Goal: Browse casually: Explore the website without a specific task or goal

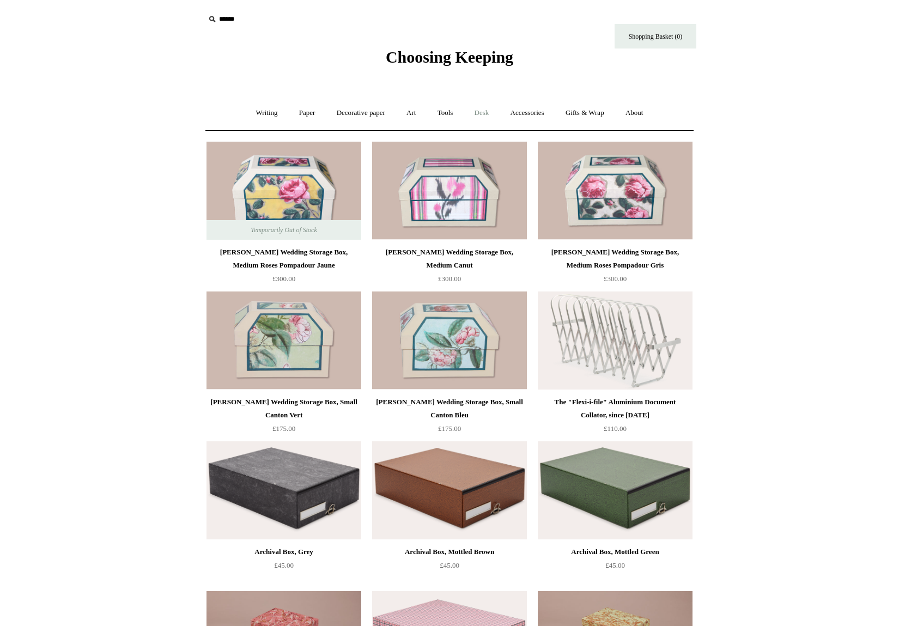
click at [485, 113] on link "Desk +" at bounding box center [482, 113] width 34 height 29
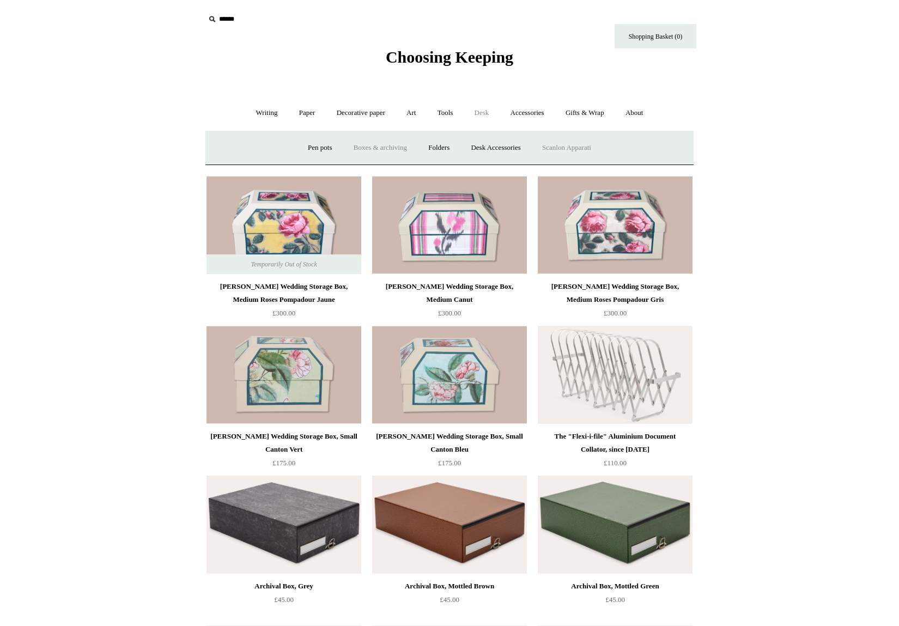
click at [586, 148] on link "Scanlon Apparati" at bounding box center [566, 147] width 69 height 29
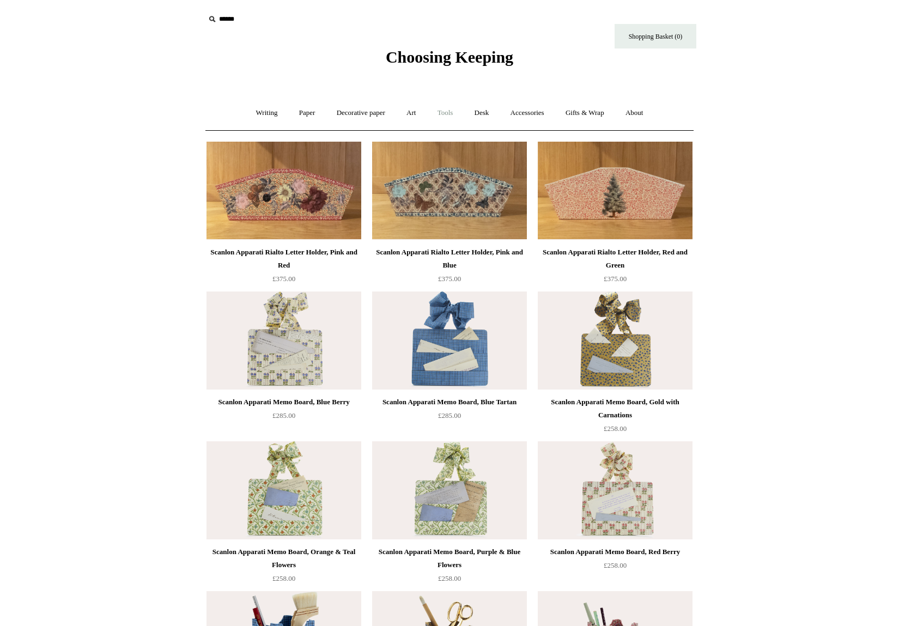
click at [453, 115] on link "Tools +" at bounding box center [444, 113] width 35 height 29
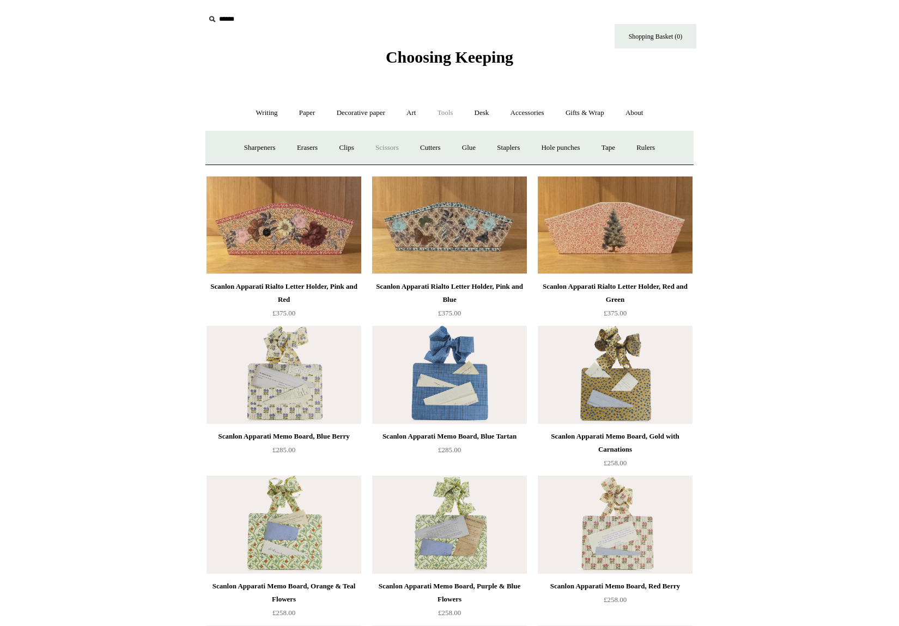
click at [375, 150] on link "Scissors" at bounding box center [386, 147] width 43 height 29
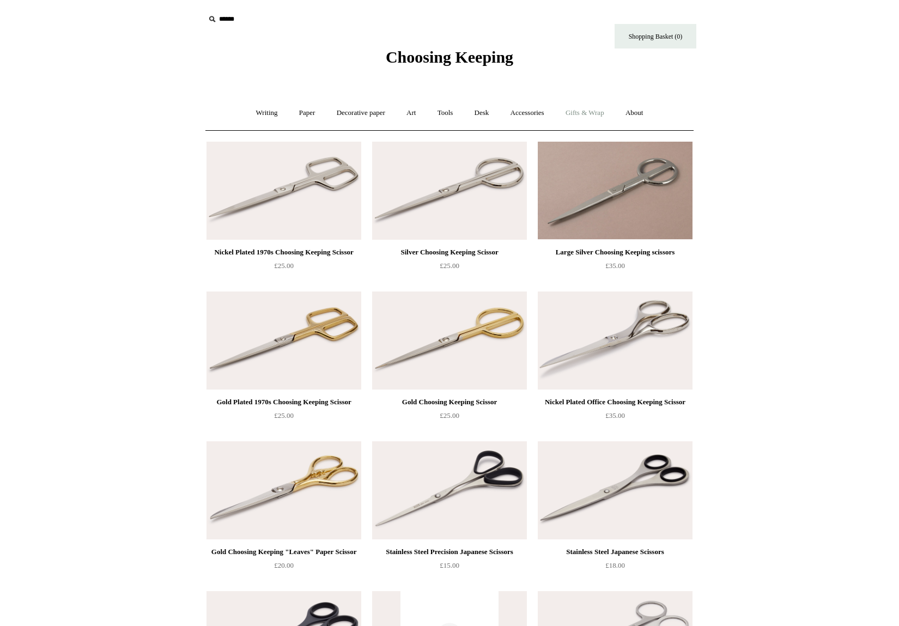
click at [573, 113] on link "Gifts & Wrap +" at bounding box center [584, 113] width 58 height 29
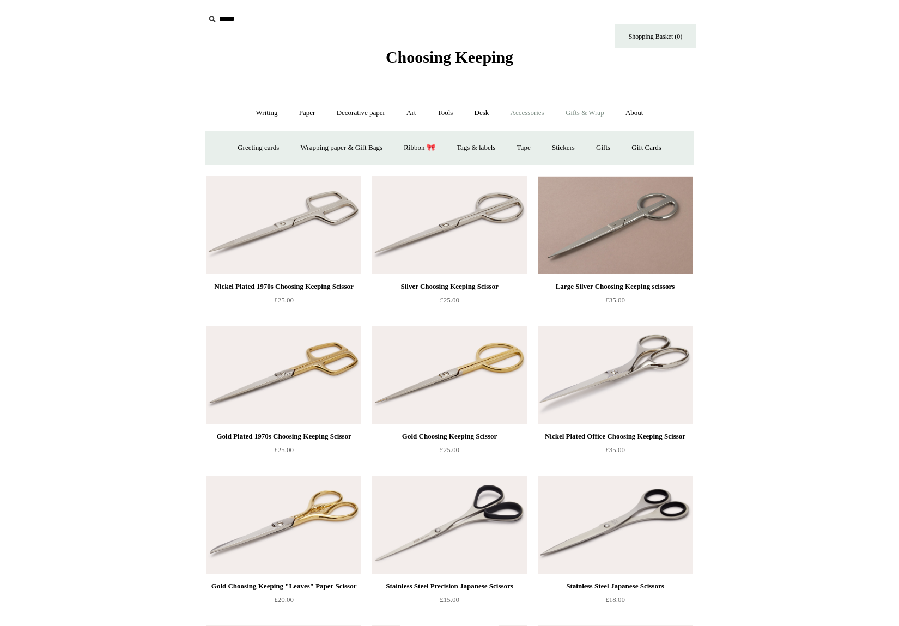
click at [523, 108] on link "Accessories +" at bounding box center [526, 113] width 53 height 29
click at [270, 148] on link "Personal Accessories +" at bounding box center [263, 147] width 79 height 29
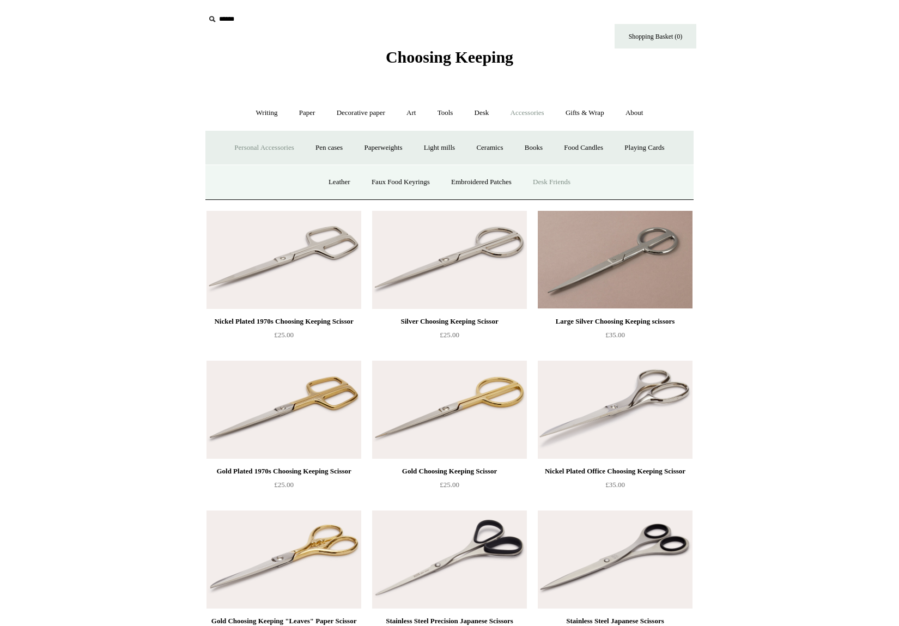
click at [562, 183] on link "Desk Friends" at bounding box center [551, 182] width 57 height 29
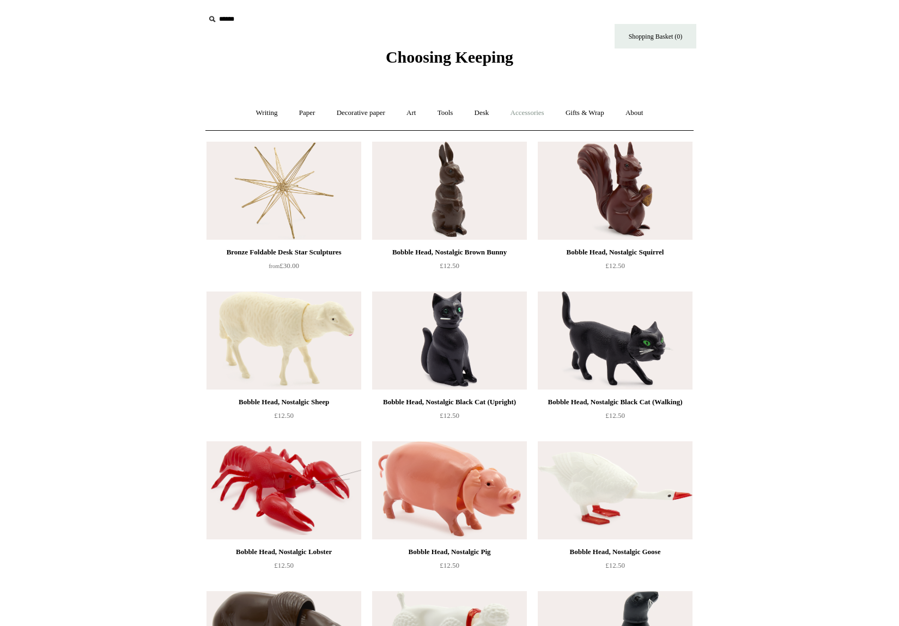
click at [511, 109] on link "Accessories +" at bounding box center [526, 113] width 53 height 29
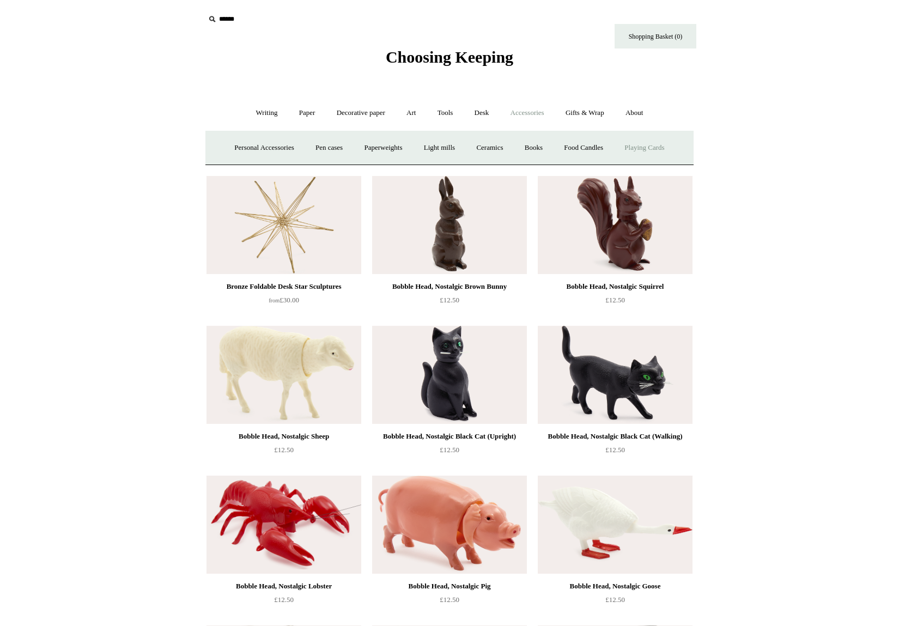
click at [657, 148] on link "Playing Cards" at bounding box center [643, 147] width 59 height 29
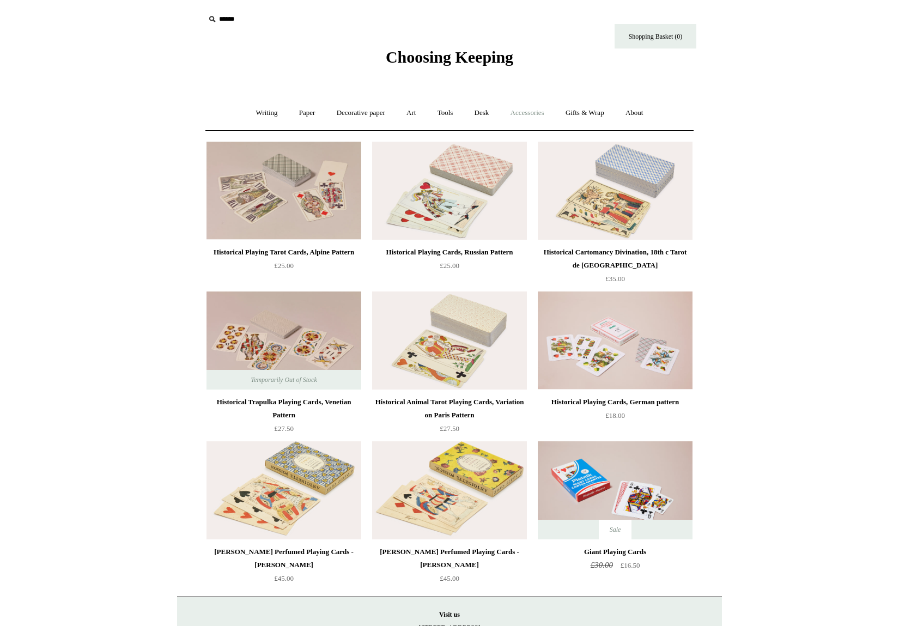
click at [540, 112] on link "Accessories +" at bounding box center [526, 113] width 53 height 29
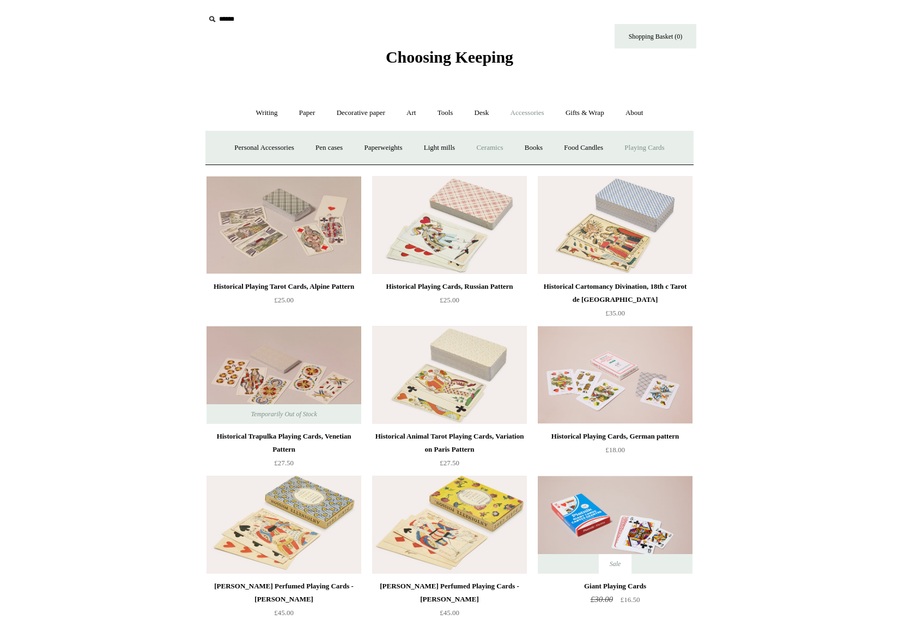
click at [487, 148] on link "Ceramics +" at bounding box center [489, 147] width 46 height 29
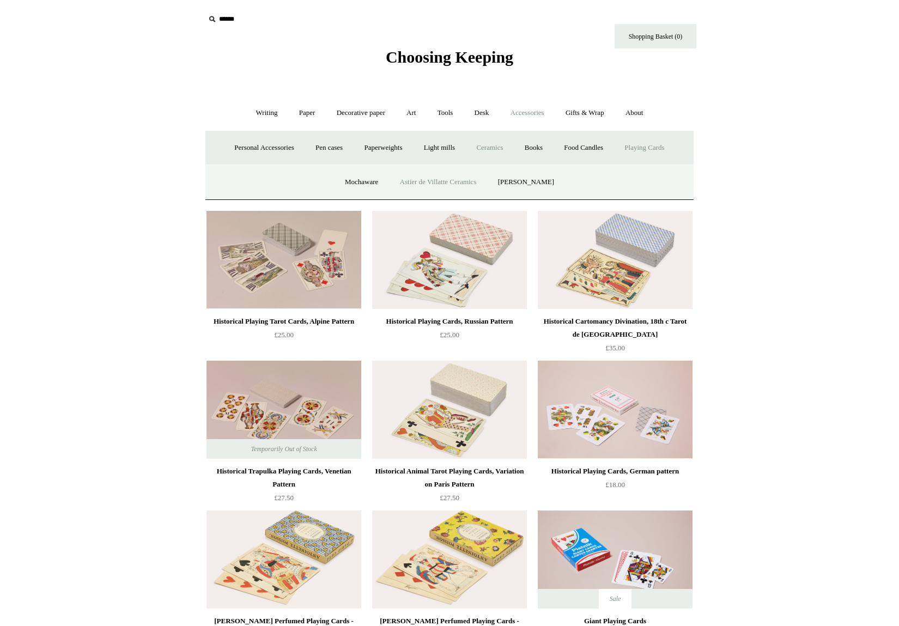
click at [444, 184] on link "Astier de Villatte Ceramics" at bounding box center [438, 182] width 96 height 29
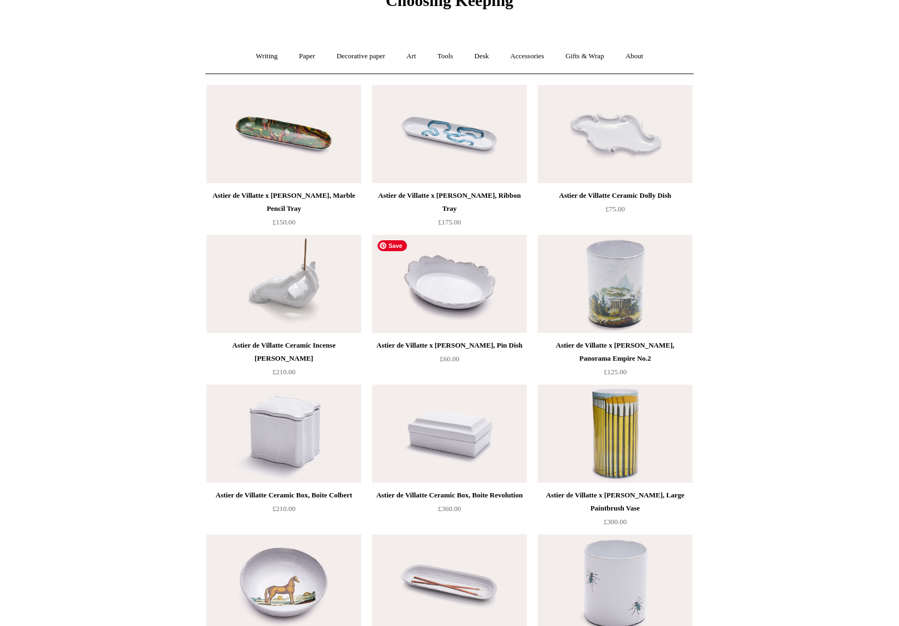
scroll to position [56, 0]
click at [466, 254] on img at bounding box center [449, 285] width 155 height 98
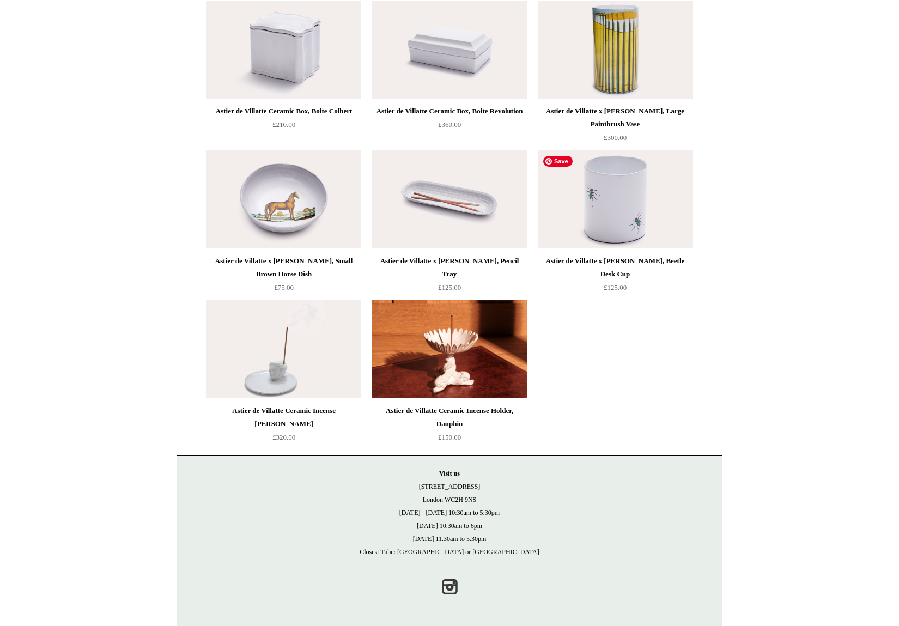
scroll to position [0, 0]
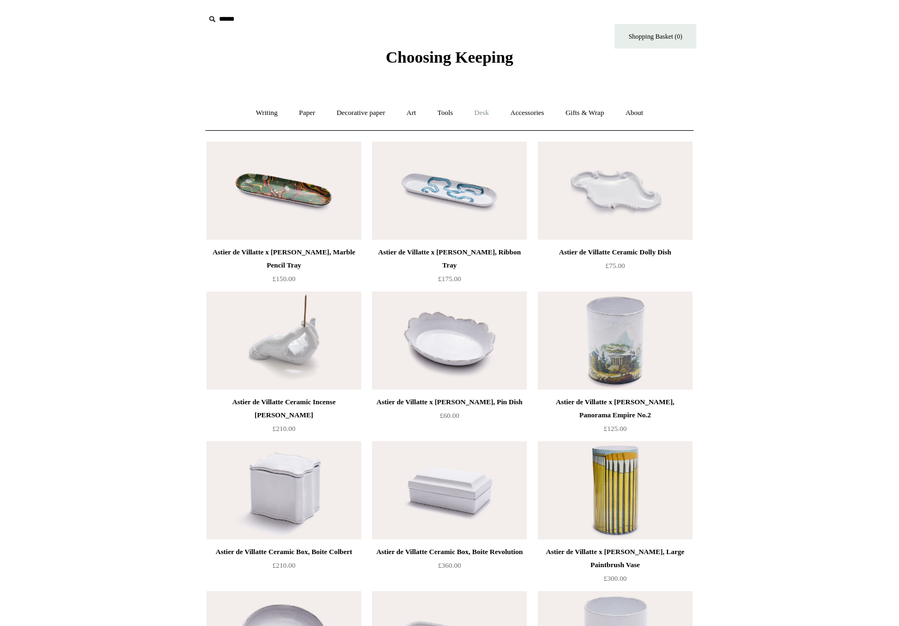
click at [483, 115] on link "Desk +" at bounding box center [482, 113] width 34 height 29
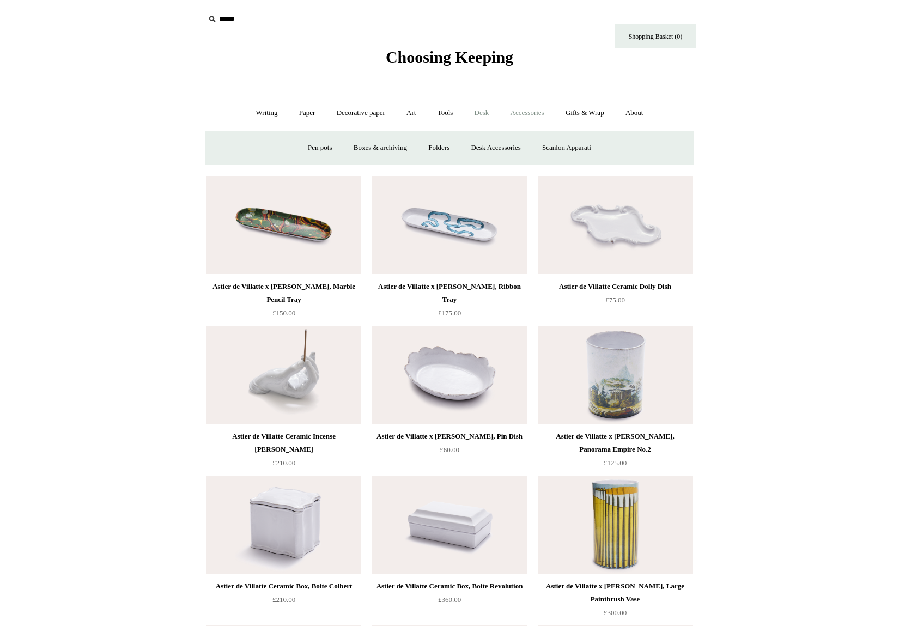
click at [541, 113] on link "Accessories +" at bounding box center [526, 113] width 53 height 29
click at [480, 146] on link "Ceramics +" at bounding box center [489, 147] width 46 height 29
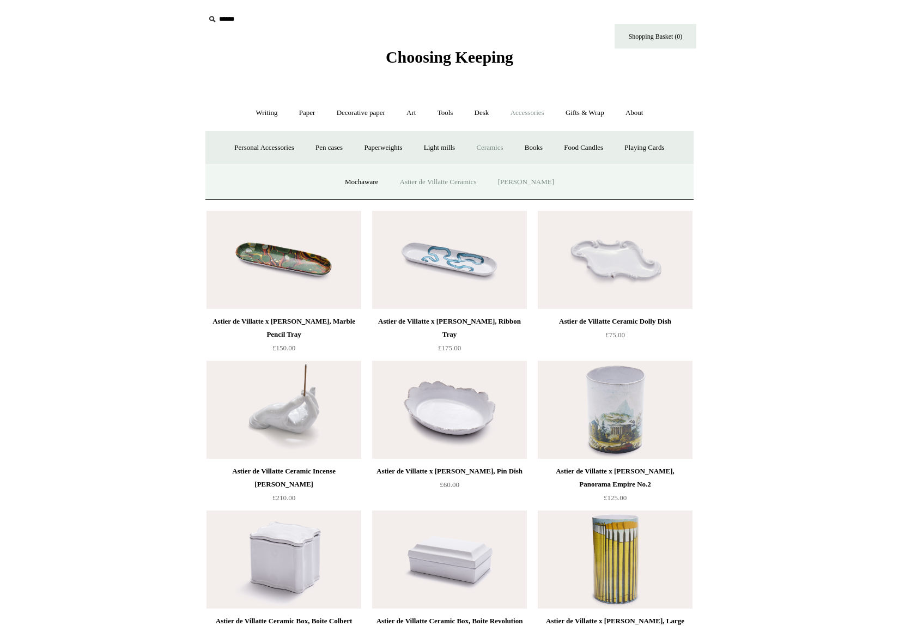
click at [521, 180] on link "[PERSON_NAME]" at bounding box center [526, 182] width 76 height 29
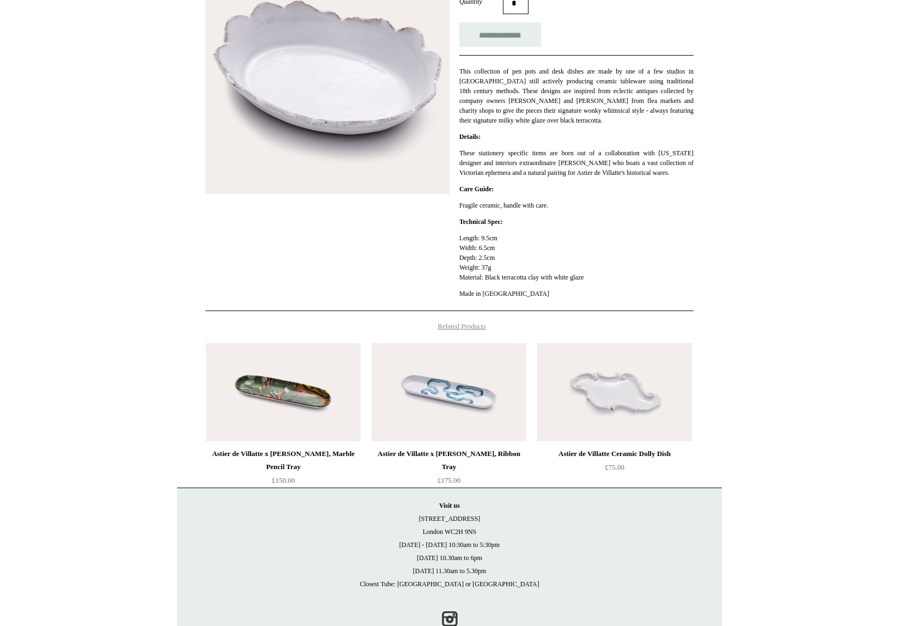
scroll to position [250, 0]
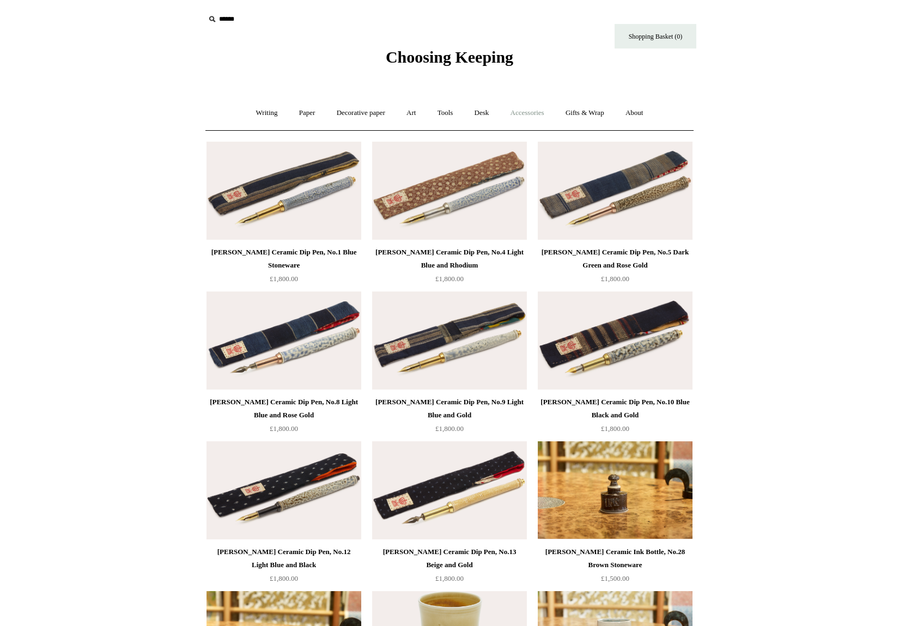
click at [537, 113] on link "Accessories +" at bounding box center [526, 113] width 53 height 29
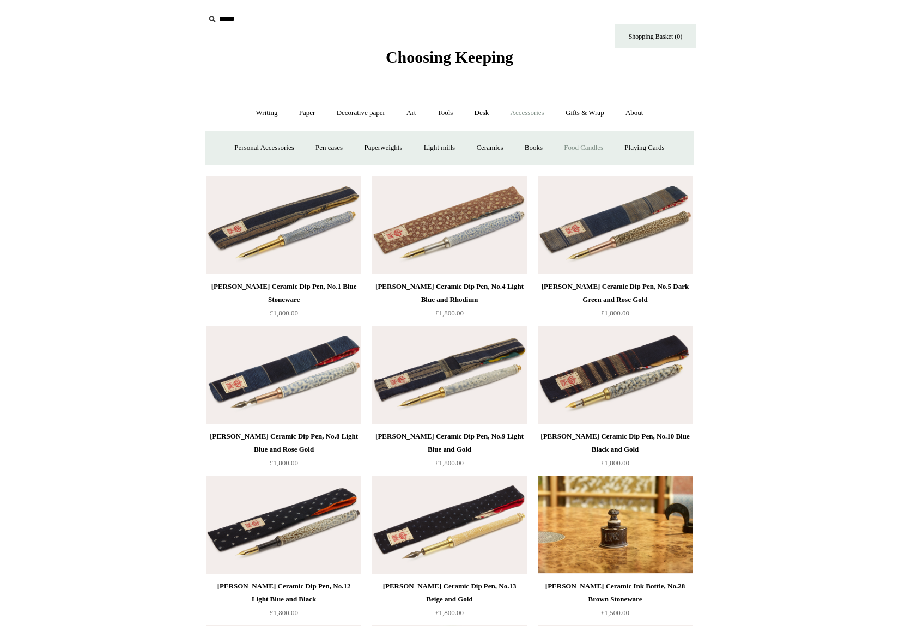
click at [585, 150] on link "Food Candles" at bounding box center [583, 147] width 59 height 29
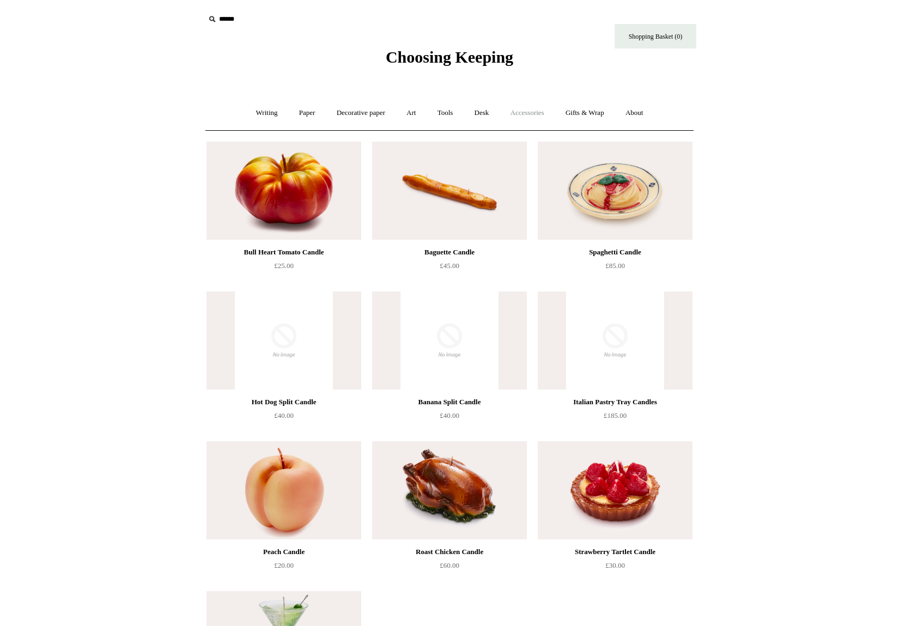
click at [533, 114] on link "Accessories +" at bounding box center [526, 113] width 53 height 29
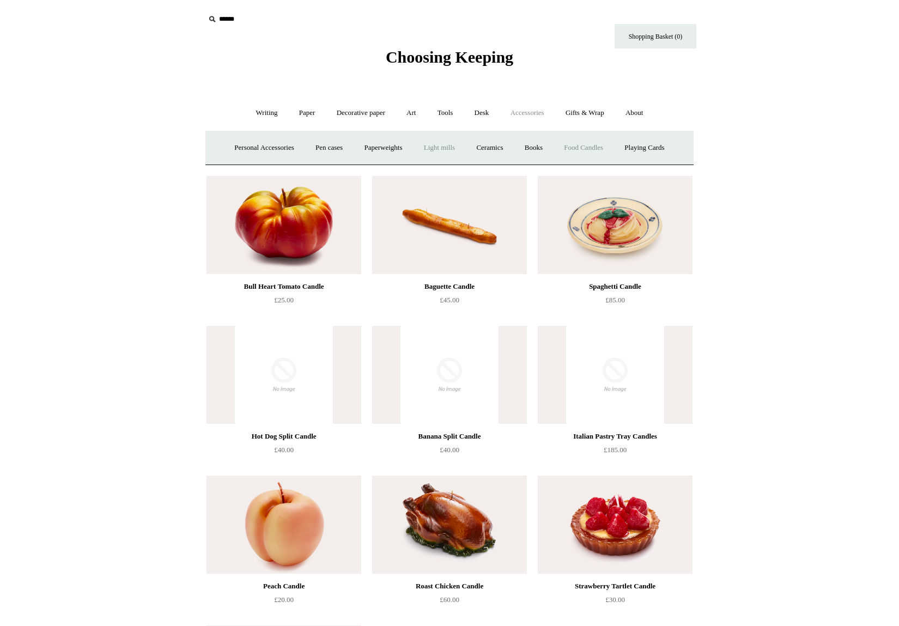
click at [454, 143] on link "Light mills" at bounding box center [439, 147] width 51 height 29
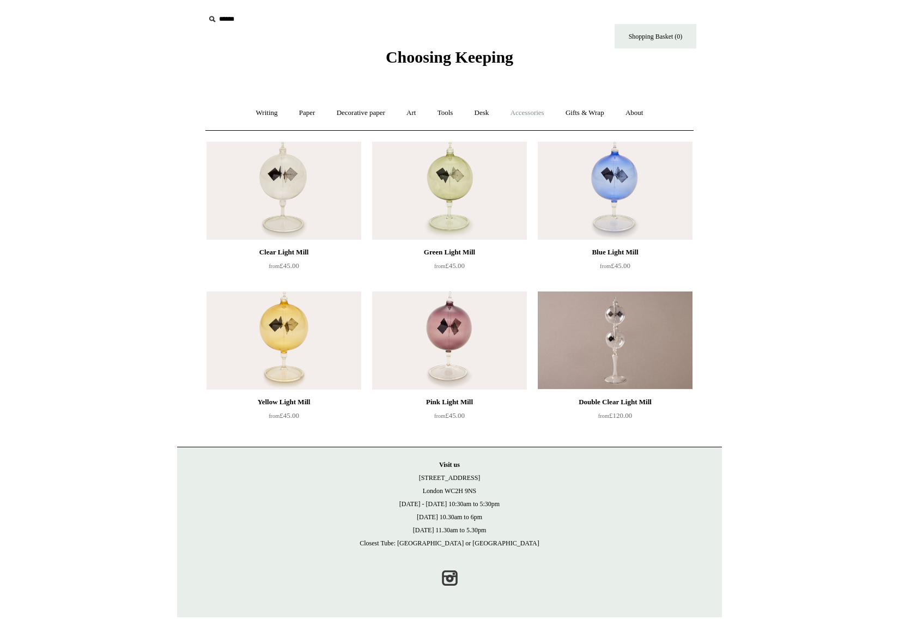
click at [534, 113] on link "Accessories +" at bounding box center [526, 113] width 53 height 29
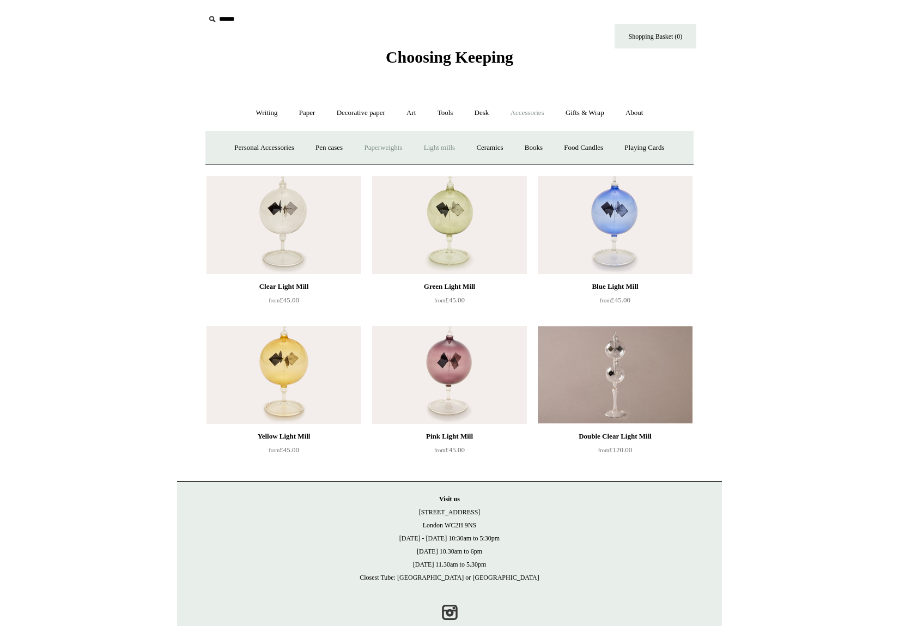
click at [370, 146] on link "Paperweights +" at bounding box center [383, 147] width 58 height 29
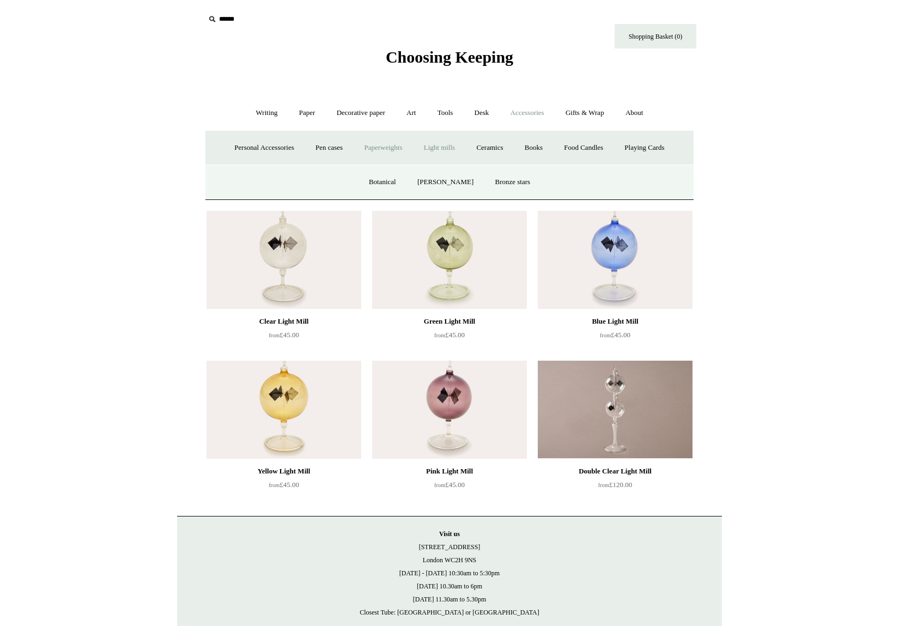
drag, startPoint x: 389, startPoint y: 179, endPoint x: 448, endPoint y: 162, distance: 61.0
click at [389, 179] on link "Botanical" at bounding box center [382, 182] width 47 height 29
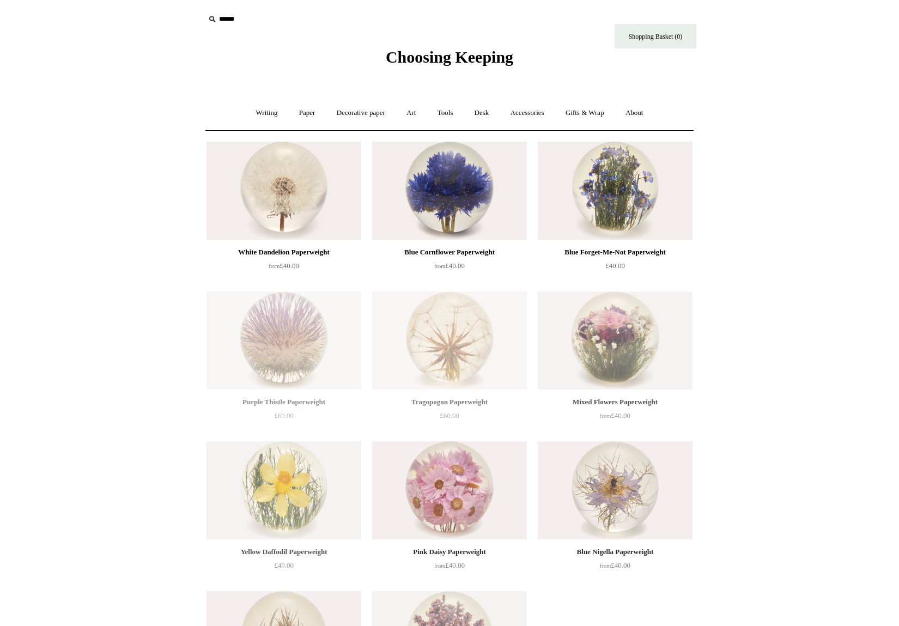
click at [523, 114] on link "Accessories +" at bounding box center [526, 113] width 53 height 29
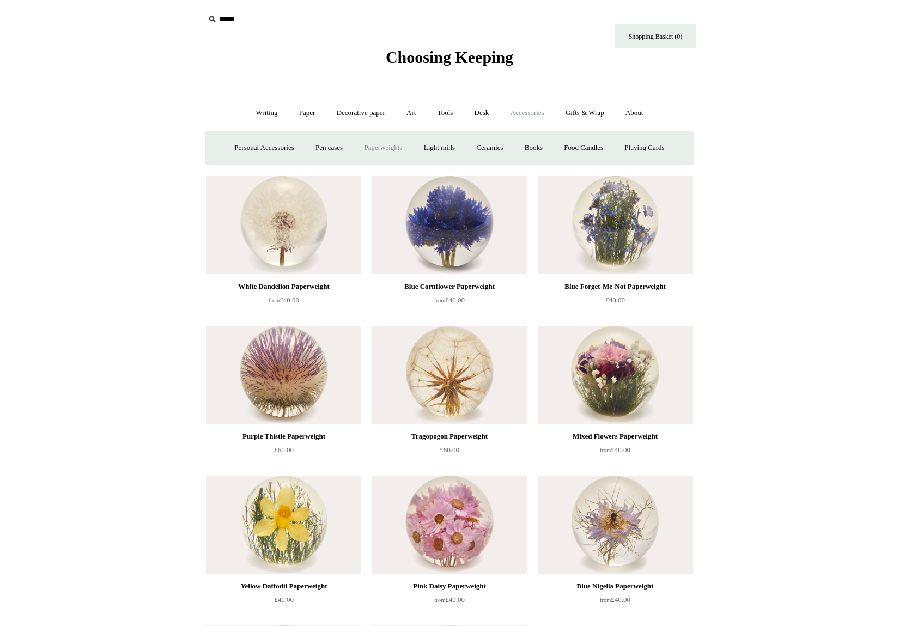
click at [387, 148] on link "Paperweights +" at bounding box center [383, 147] width 58 height 29
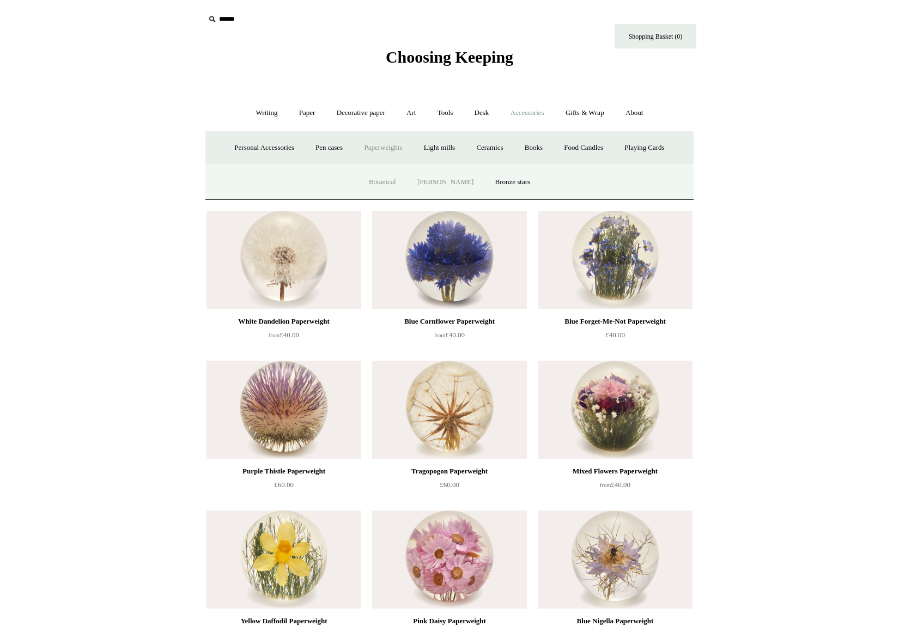
click at [456, 184] on link "[PERSON_NAME]" at bounding box center [445, 182] width 76 height 29
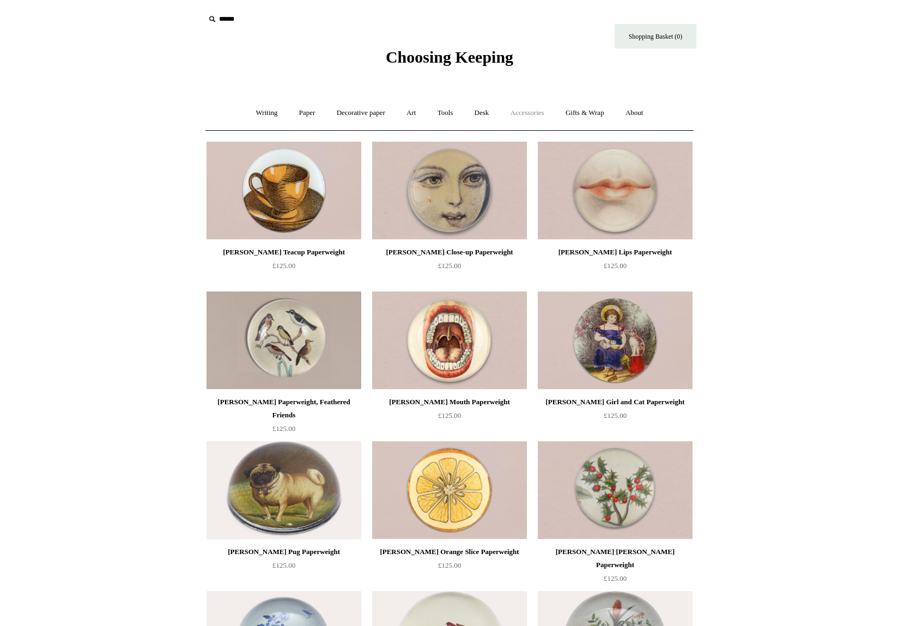
click at [508, 109] on link "Accessories +" at bounding box center [526, 113] width 53 height 29
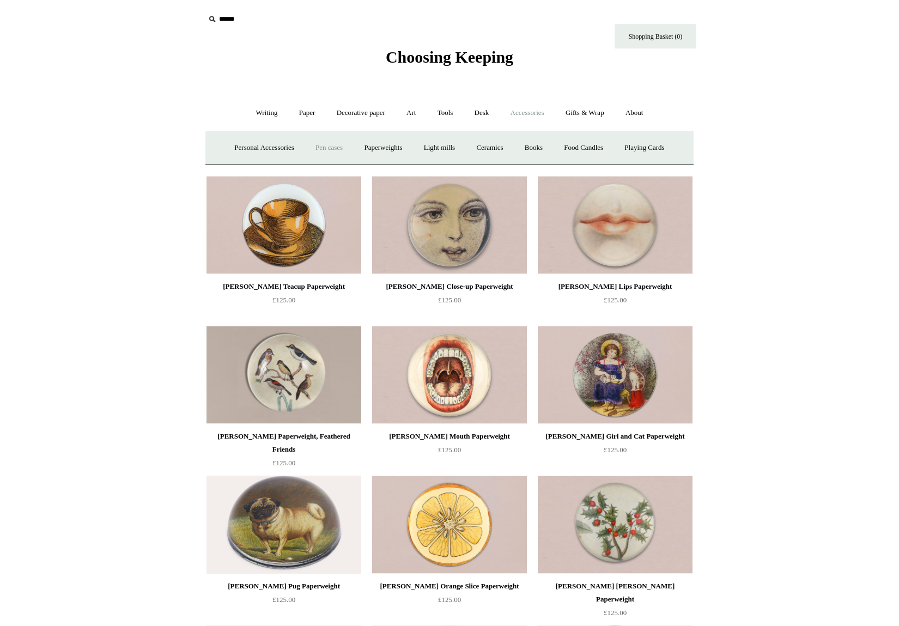
click at [314, 145] on link "Pen cases" at bounding box center [328, 147] width 47 height 29
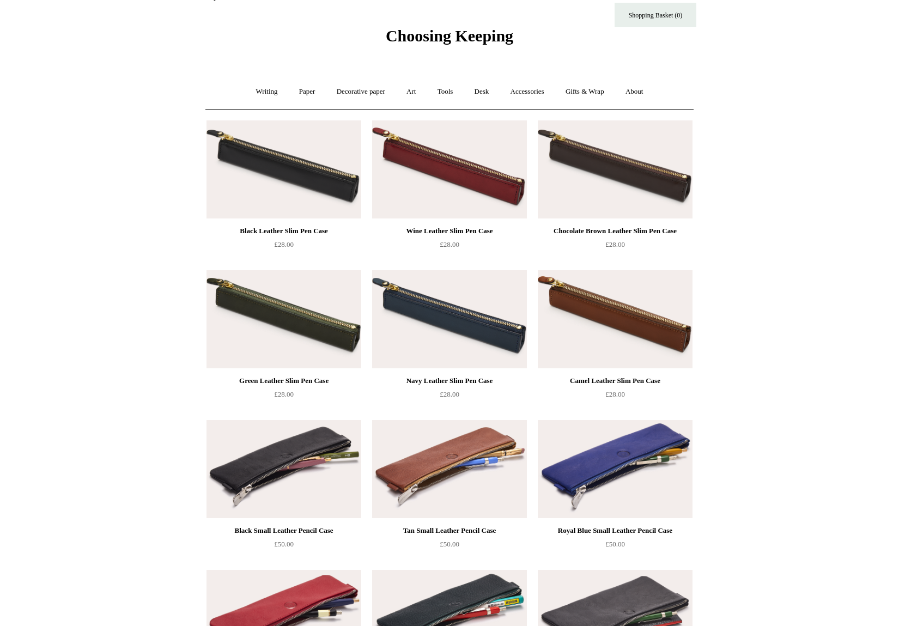
scroll to position [23, 0]
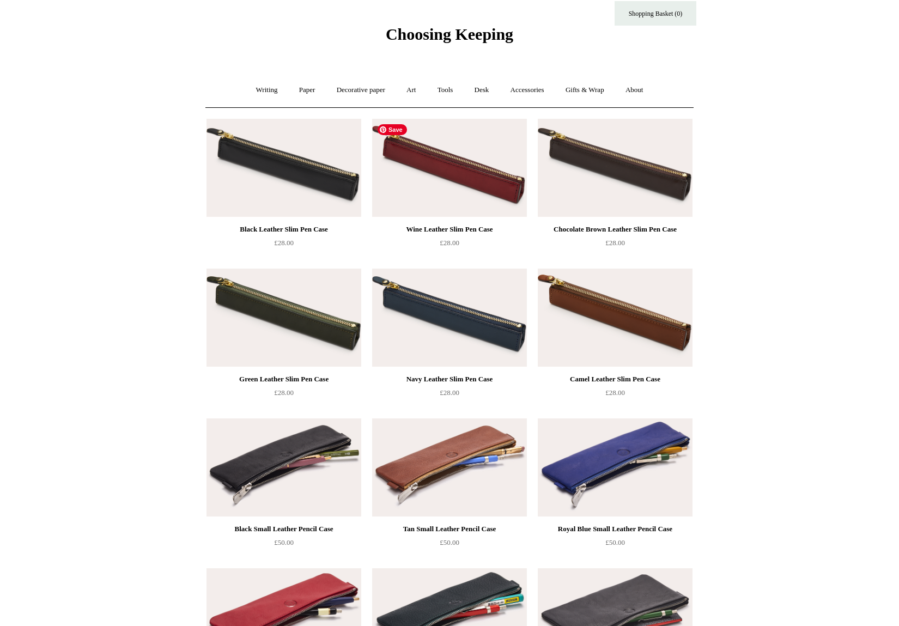
click at [482, 177] on img at bounding box center [449, 168] width 155 height 98
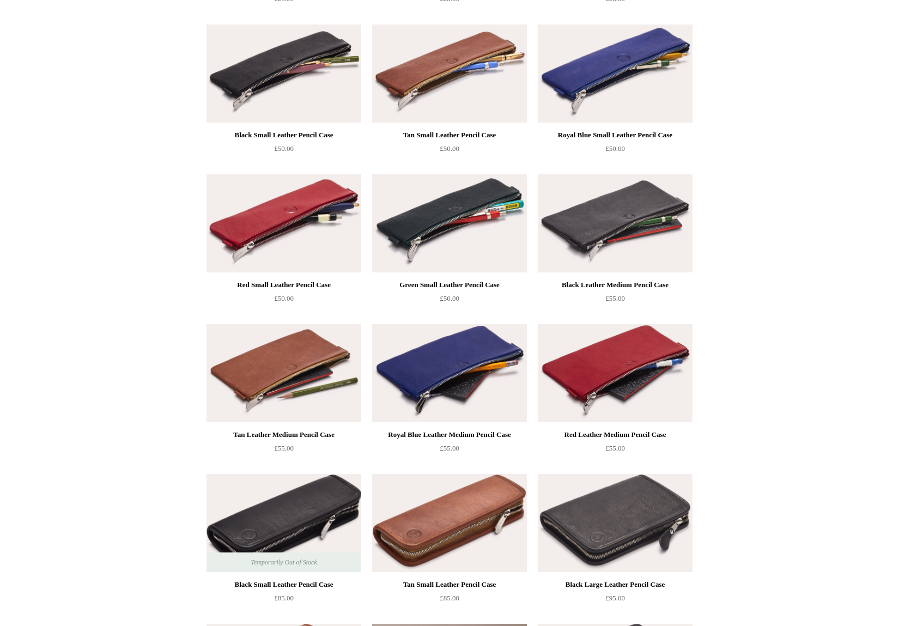
scroll to position [0, 0]
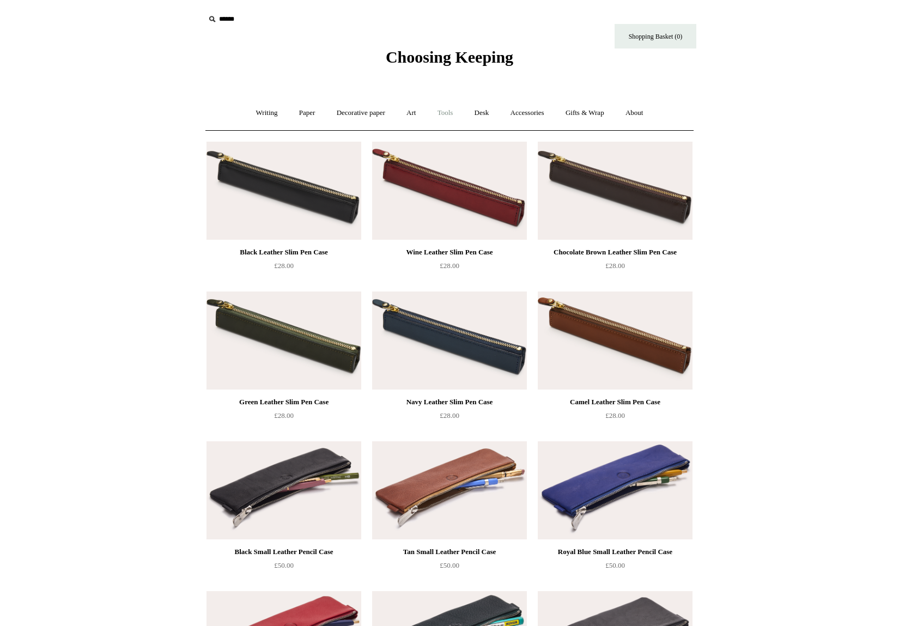
click at [444, 113] on link "Tools +" at bounding box center [444, 113] width 35 height 29
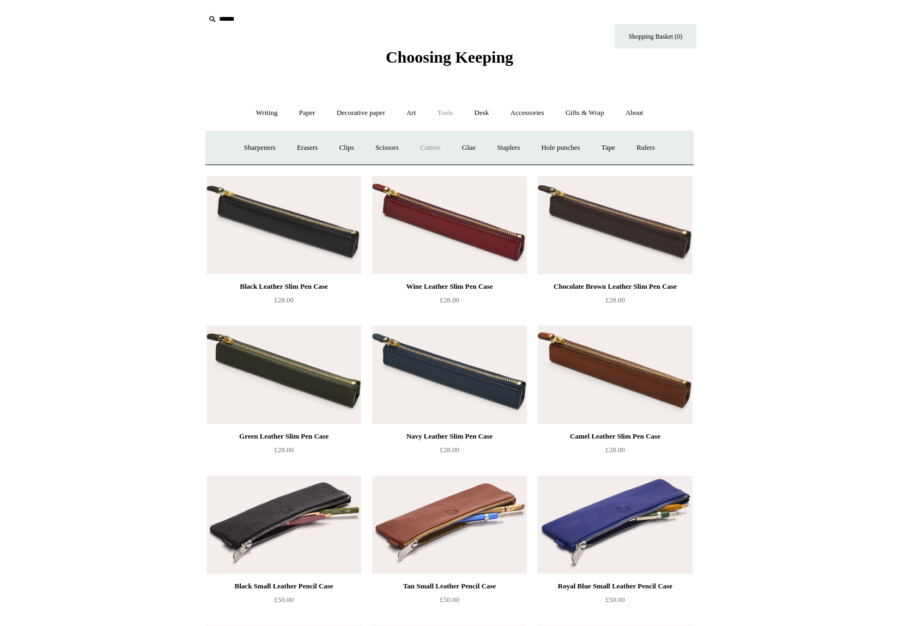
click at [433, 144] on link "Cutters" at bounding box center [430, 147] width 40 height 29
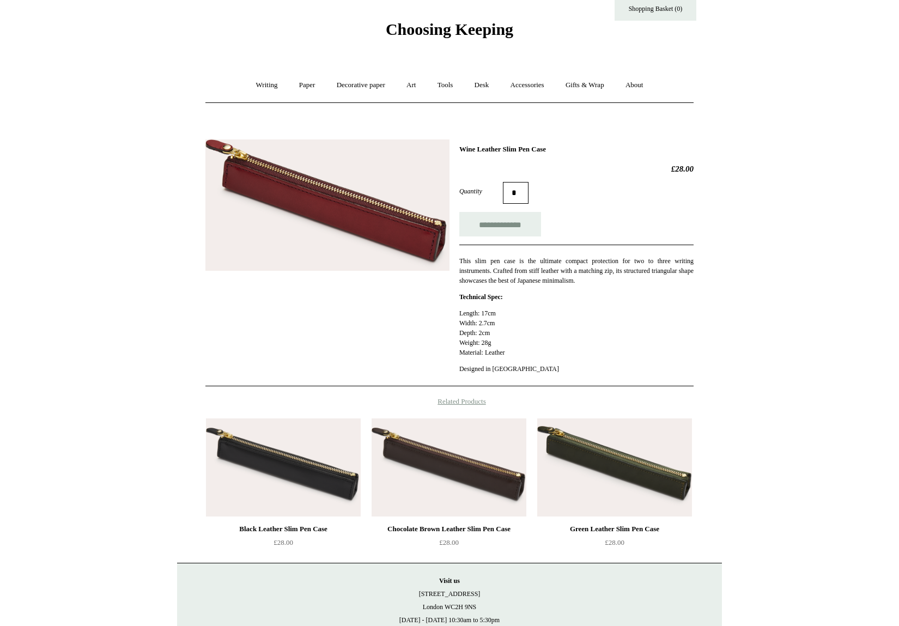
scroll to position [29, 0]
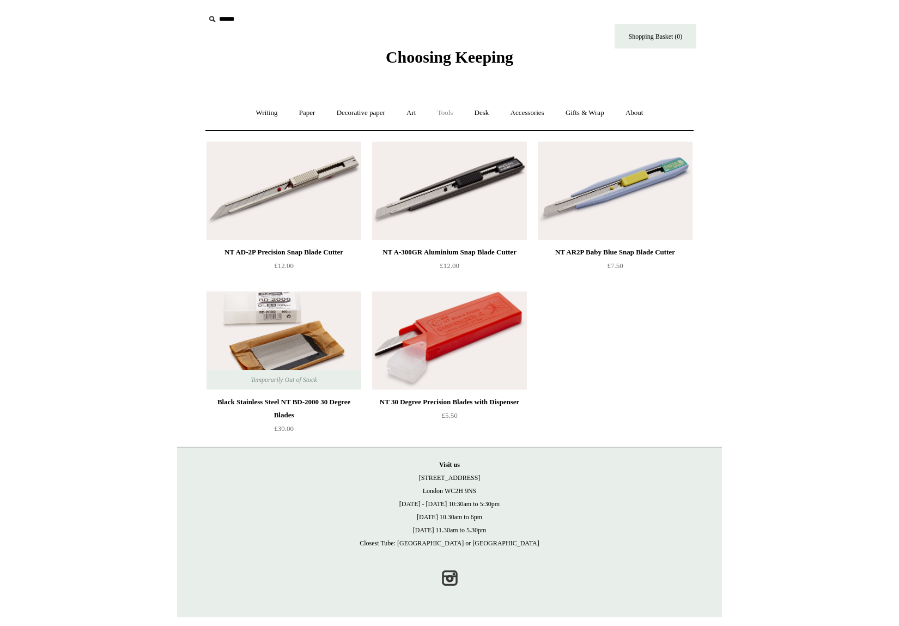
click at [448, 116] on link "Tools +" at bounding box center [444, 113] width 35 height 29
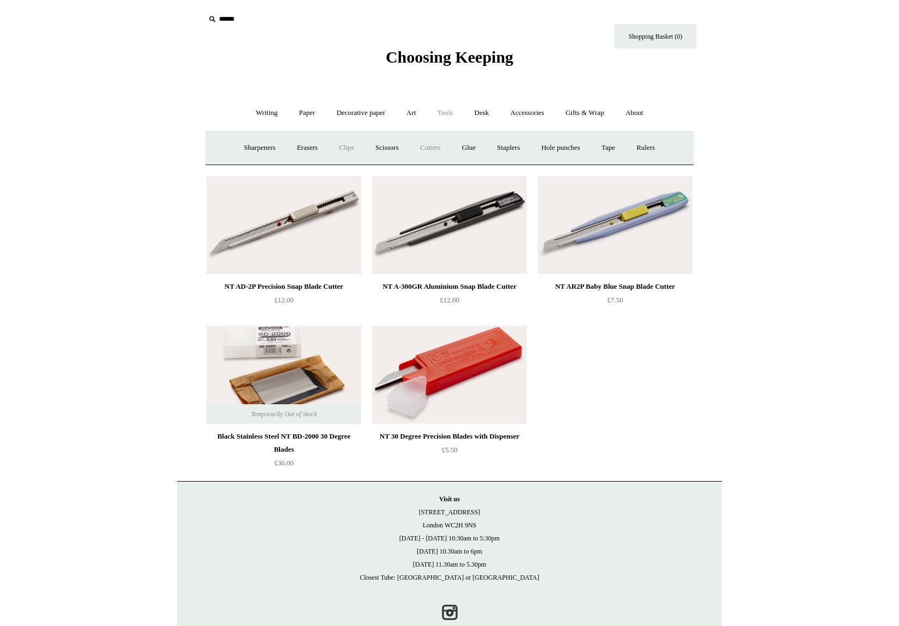
click at [341, 146] on link "Clips +" at bounding box center [346, 147] width 34 height 29
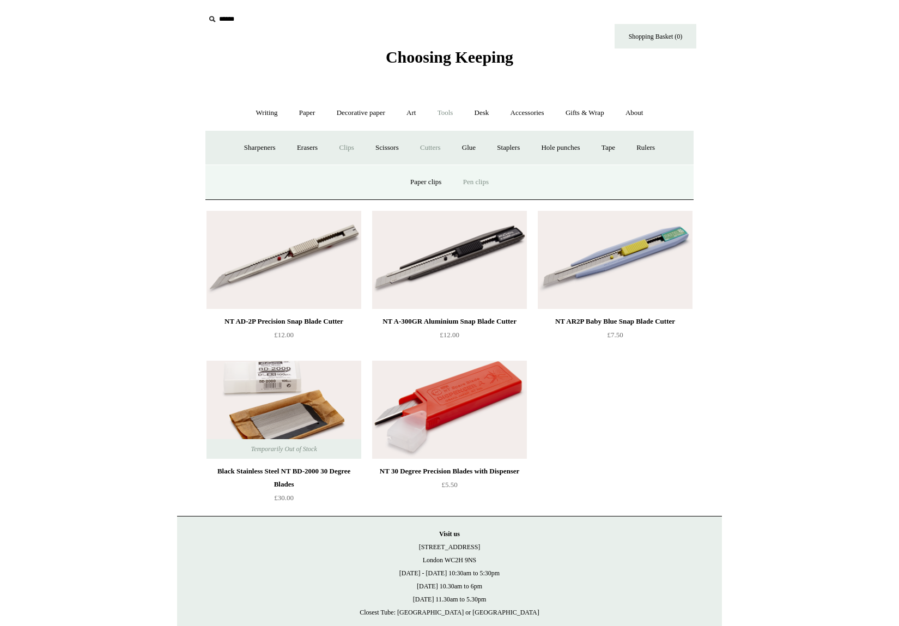
click at [485, 179] on link "Pen clips" at bounding box center [475, 182] width 45 height 29
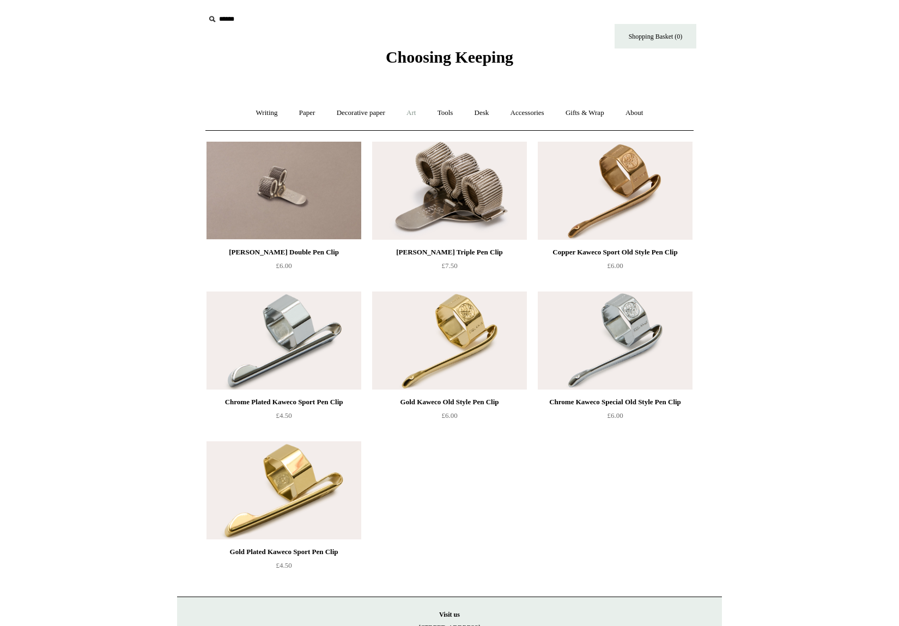
click at [414, 115] on link "Art +" at bounding box center [410, 113] width 29 height 29
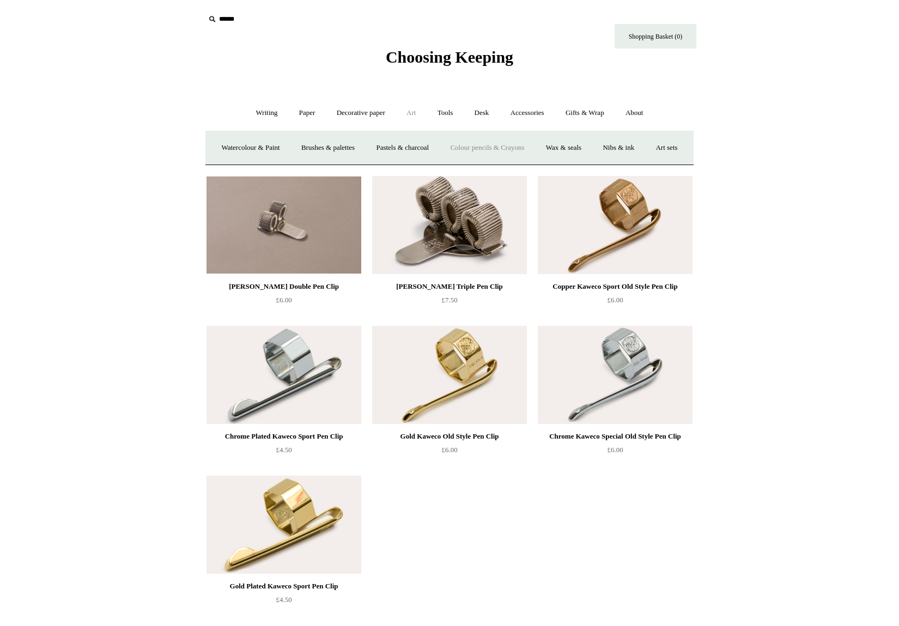
click at [481, 151] on link "Colour pencils & Crayons" at bounding box center [487, 147] width 94 height 29
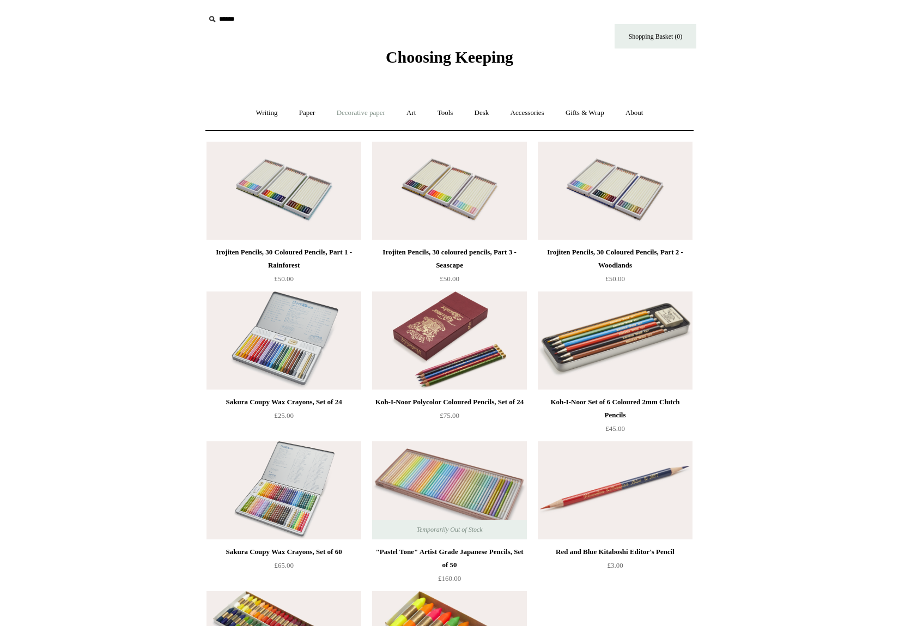
click at [364, 112] on link "Decorative paper +" at bounding box center [361, 113] width 68 height 29
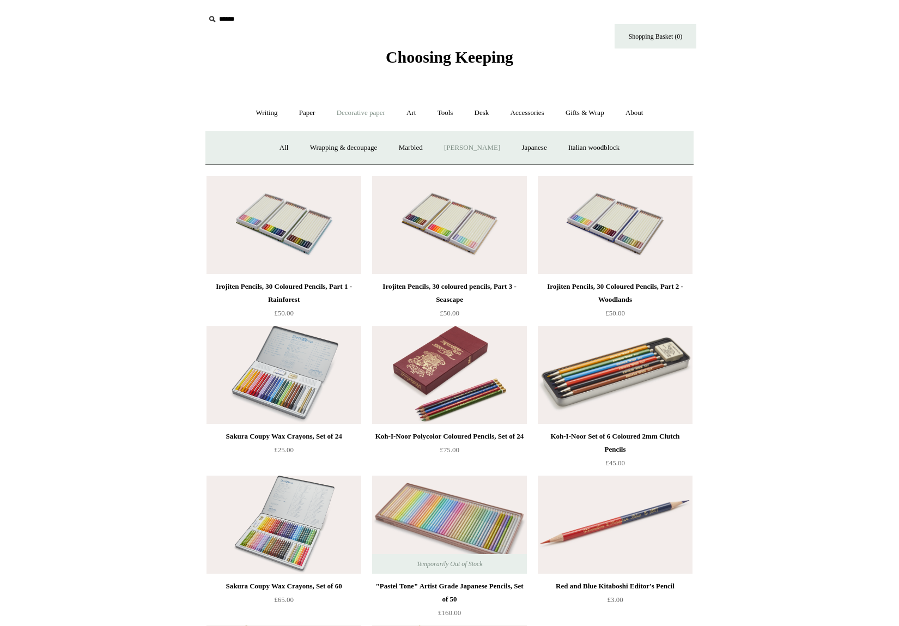
click at [469, 151] on link "[PERSON_NAME]" at bounding box center [472, 147] width 76 height 29
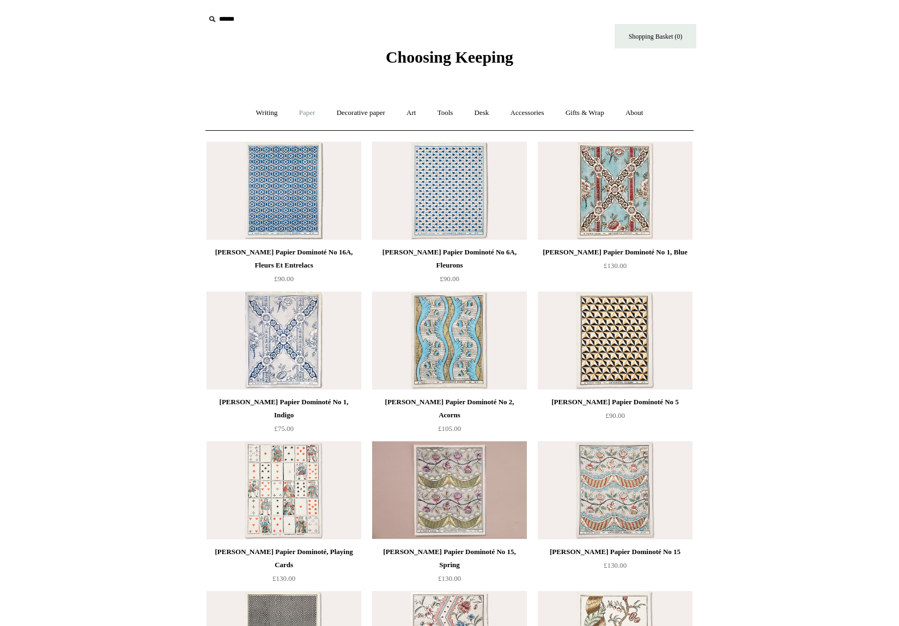
click at [307, 118] on link "Paper +" at bounding box center [307, 113] width 36 height 29
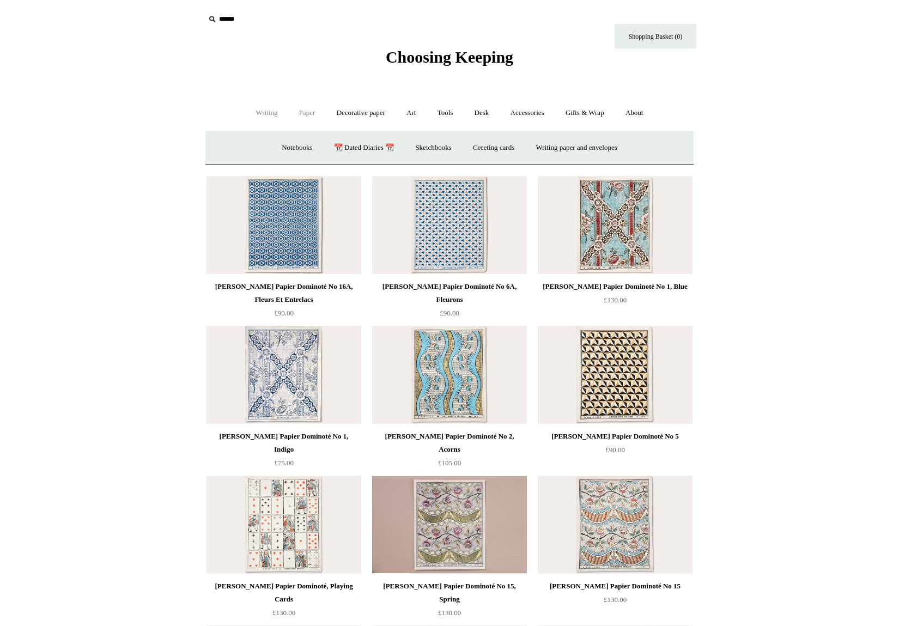
click at [267, 120] on link "Writing +" at bounding box center [266, 113] width 41 height 29
click at [533, 115] on link "Accessories +" at bounding box center [526, 113] width 53 height 29
click at [577, 113] on link "Gifts & Wrap +" at bounding box center [584, 113] width 58 height 29
click at [526, 144] on link "Tape" at bounding box center [523, 147] width 33 height 29
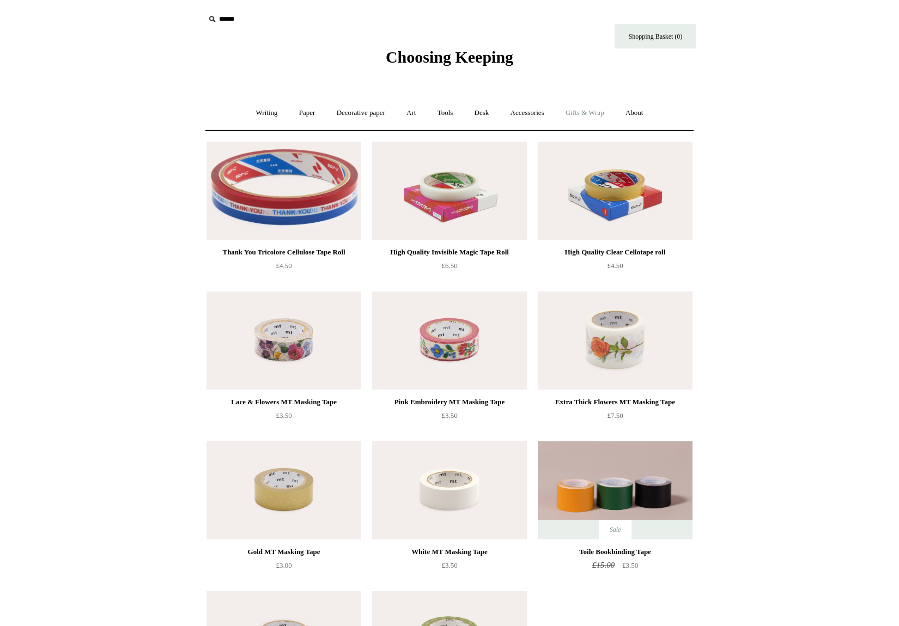
click at [583, 115] on link "Gifts & Wrap +" at bounding box center [584, 113] width 58 height 29
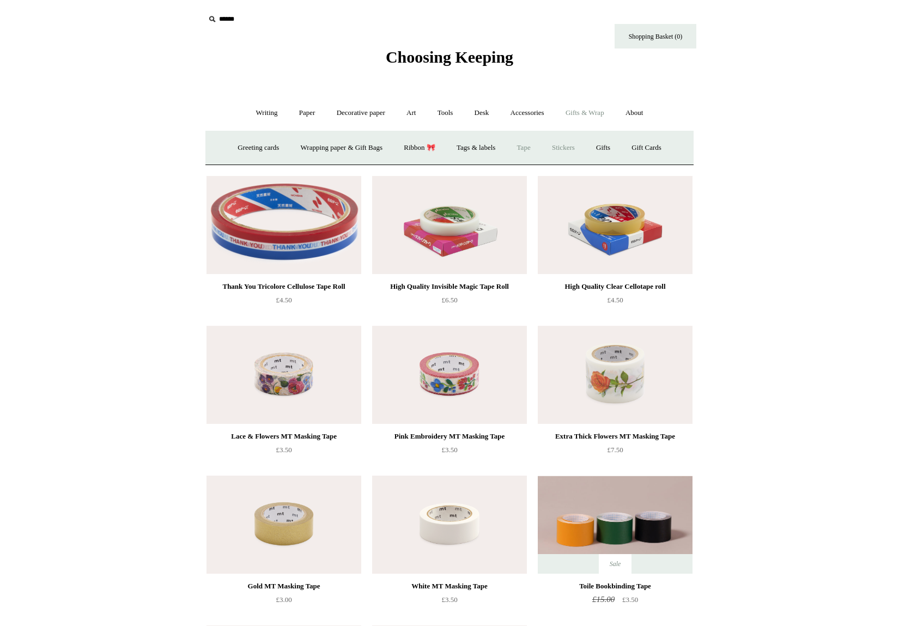
click at [571, 147] on link "Stickers" at bounding box center [563, 147] width 42 height 29
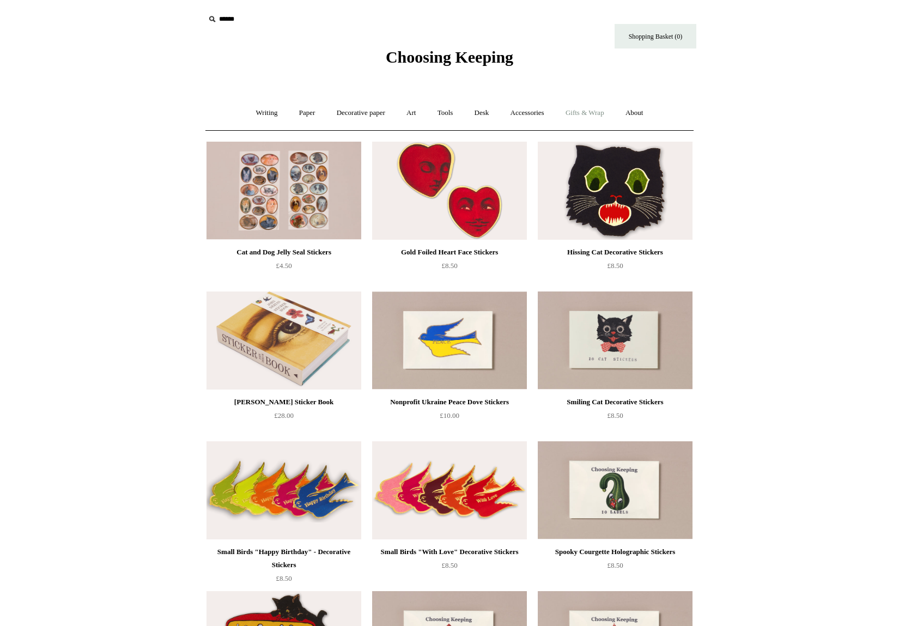
click at [585, 115] on link "Gifts & Wrap +" at bounding box center [584, 113] width 58 height 29
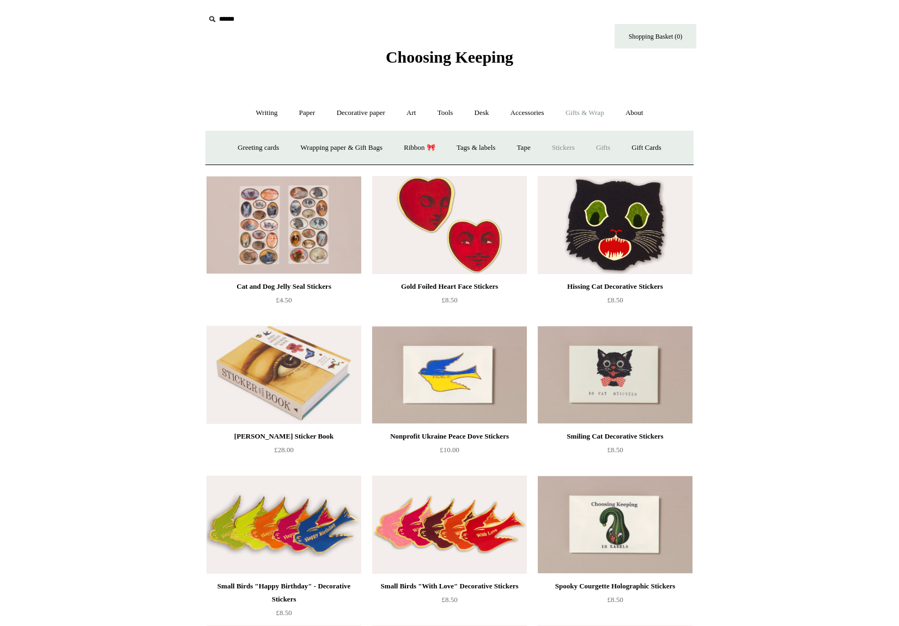
click at [615, 144] on link "Gifts +" at bounding box center [603, 147] width 34 height 29
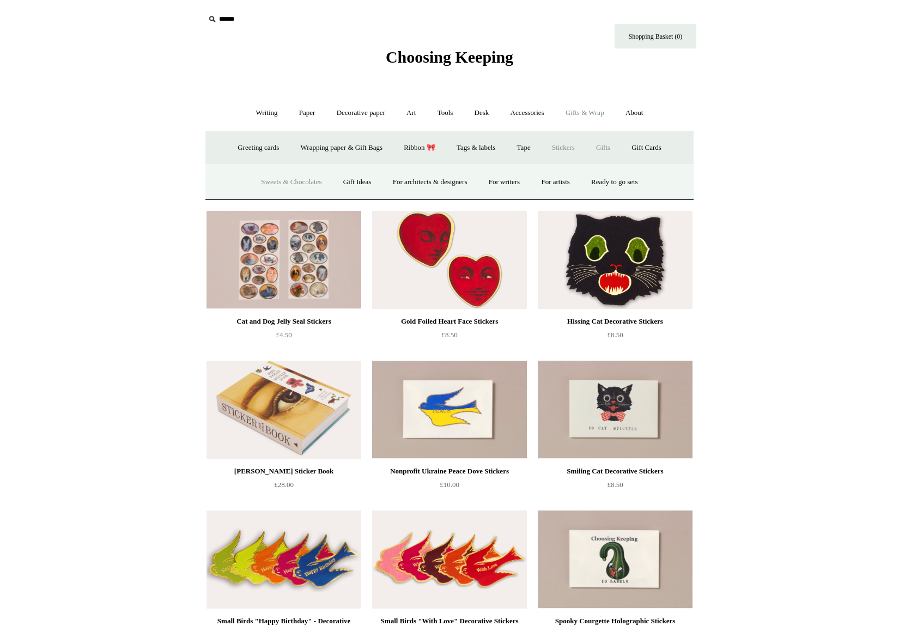
click at [295, 184] on link "Sweets & Chocolates" at bounding box center [291, 182] width 80 height 29
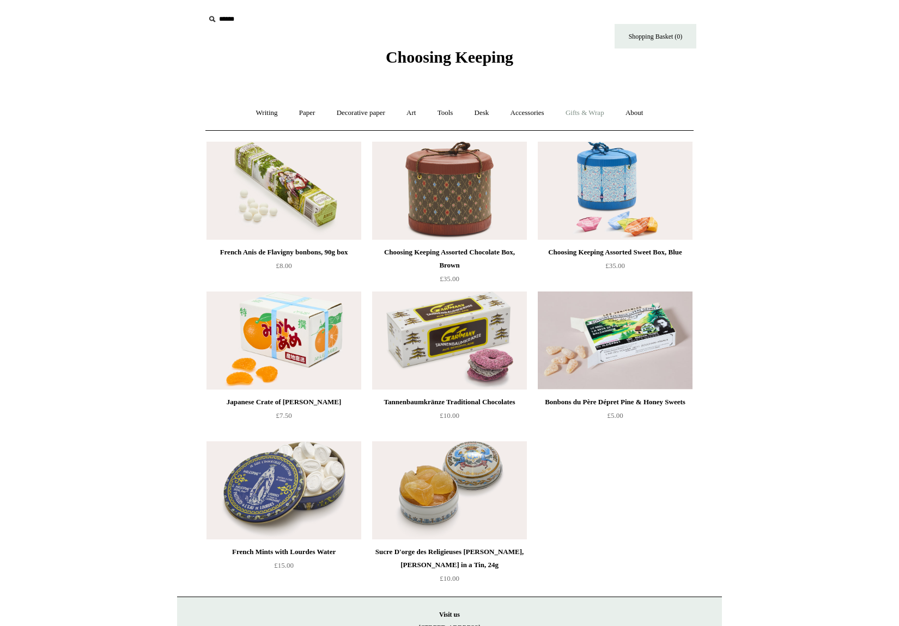
click at [590, 114] on link "Gifts & Wrap +" at bounding box center [584, 113] width 58 height 29
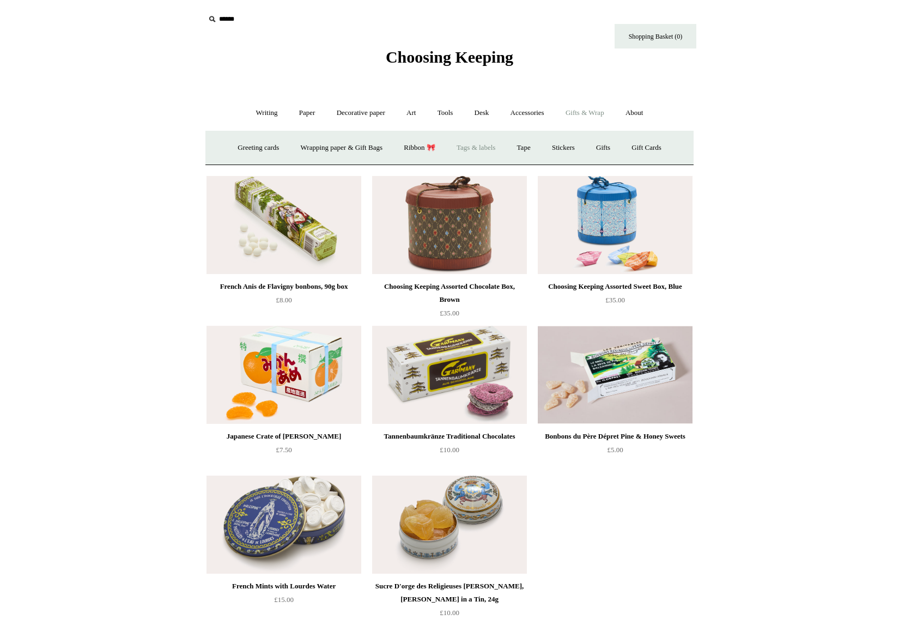
click at [490, 151] on link "Tags & labels" at bounding box center [476, 147] width 58 height 29
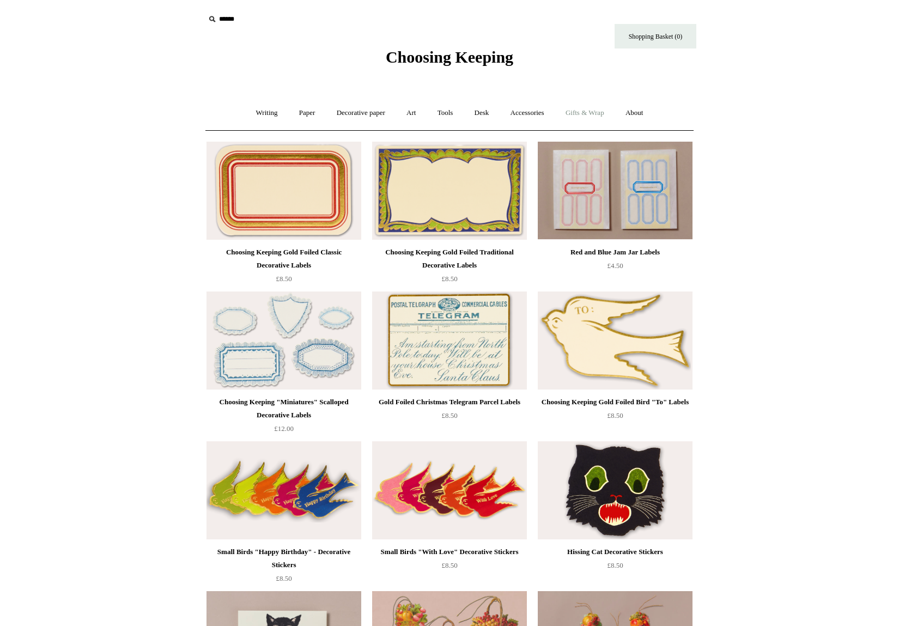
click at [581, 113] on link "Gifts & Wrap +" at bounding box center [584, 113] width 58 height 29
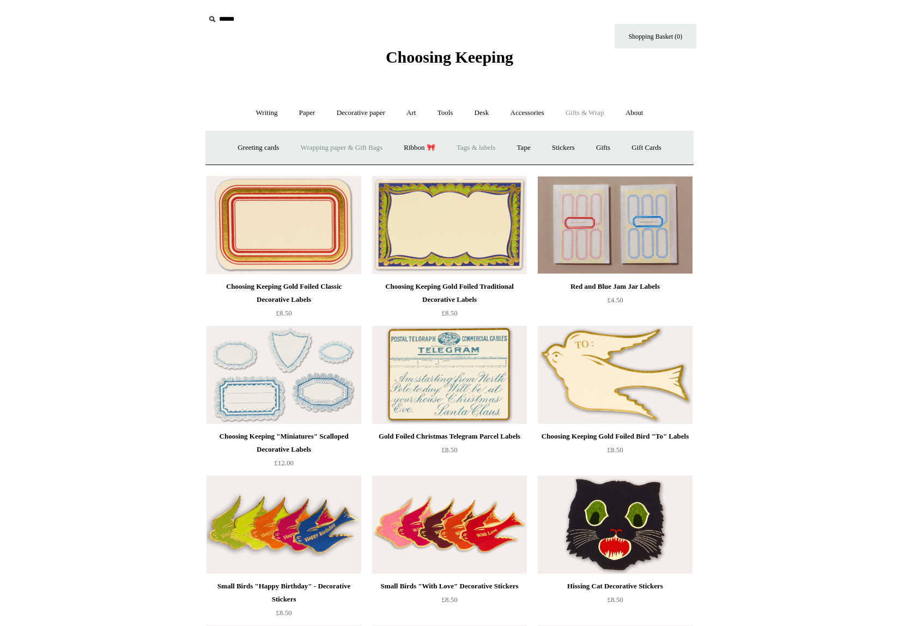
click at [346, 154] on link "Wrapping paper & Gift Bags" at bounding box center [341, 147] width 101 height 29
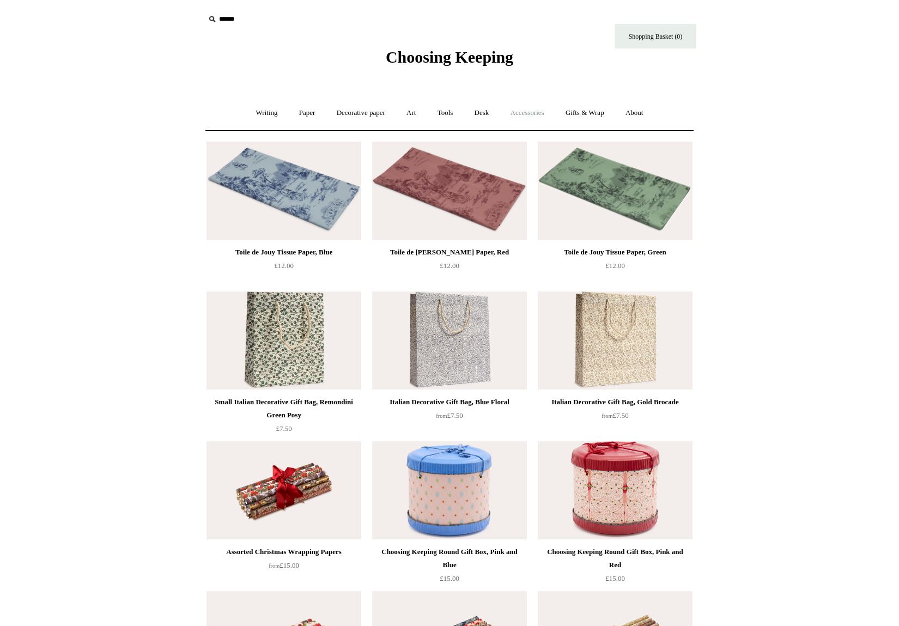
click at [537, 112] on link "Accessories +" at bounding box center [526, 113] width 53 height 29
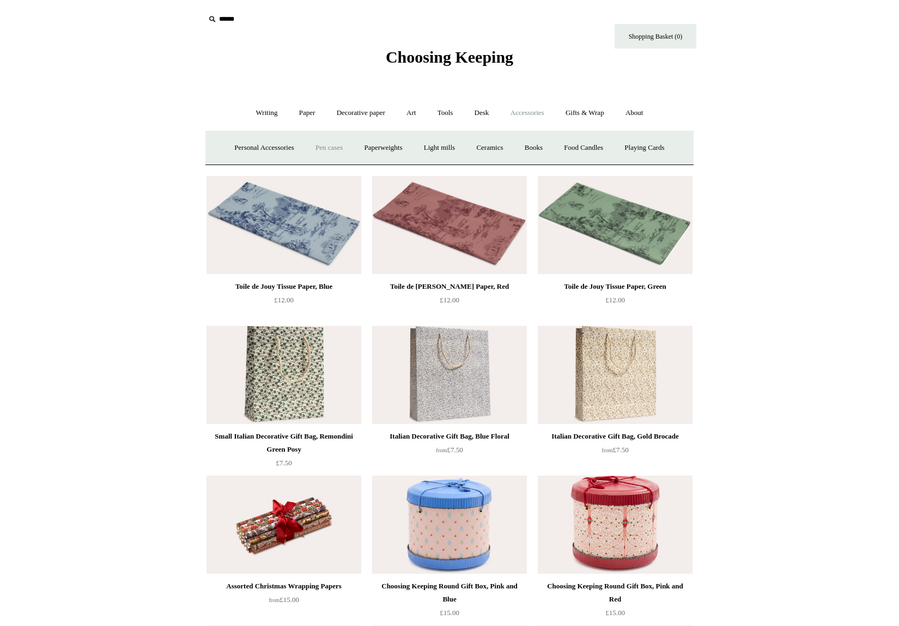
click at [305, 146] on link "Pen cases" at bounding box center [328, 147] width 47 height 29
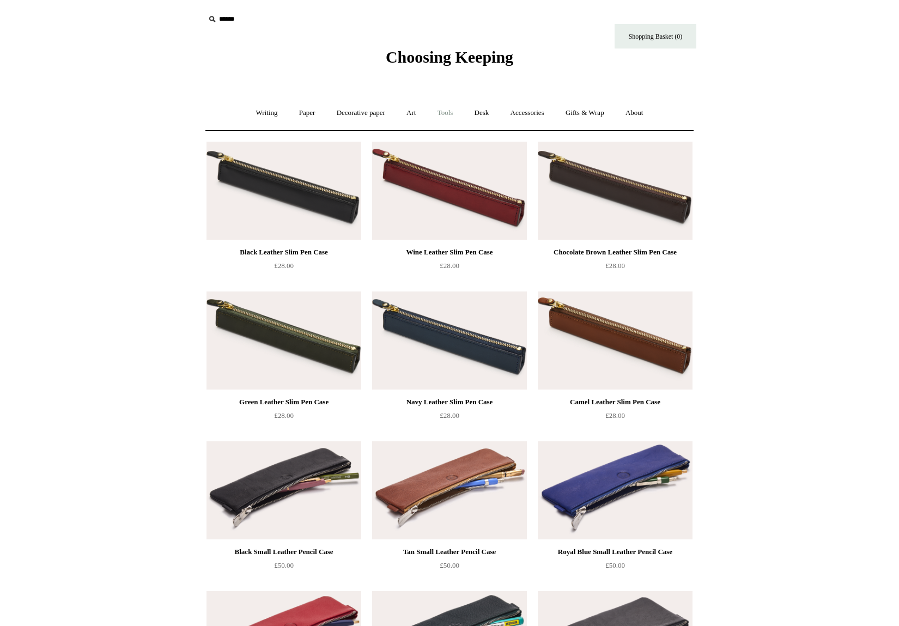
click at [451, 110] on link "Tools +" at bounding box center [444, 113] width 35 height 29
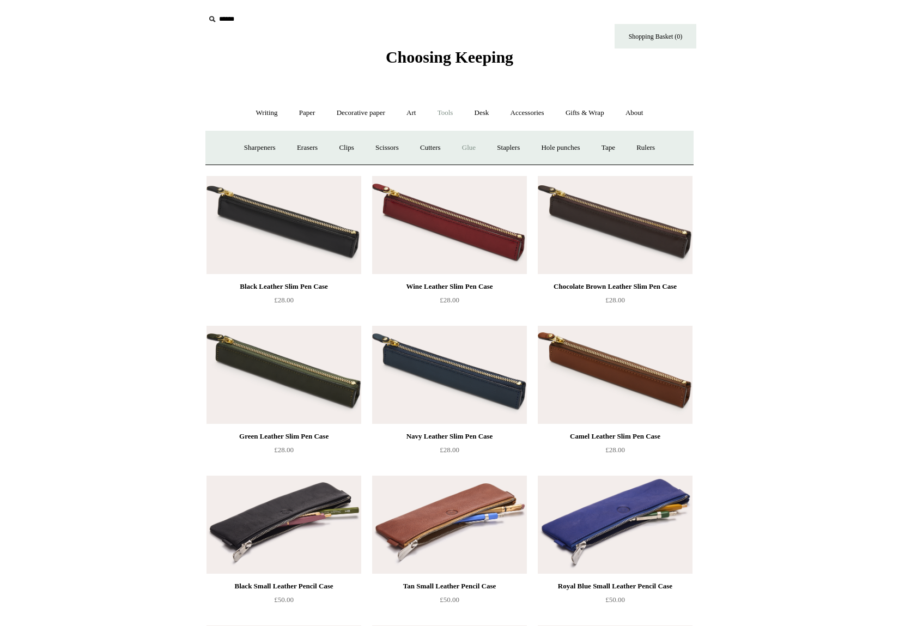
click at [468, 151] on link "Glue" at bounding box center [468, 147] width 33 height 29
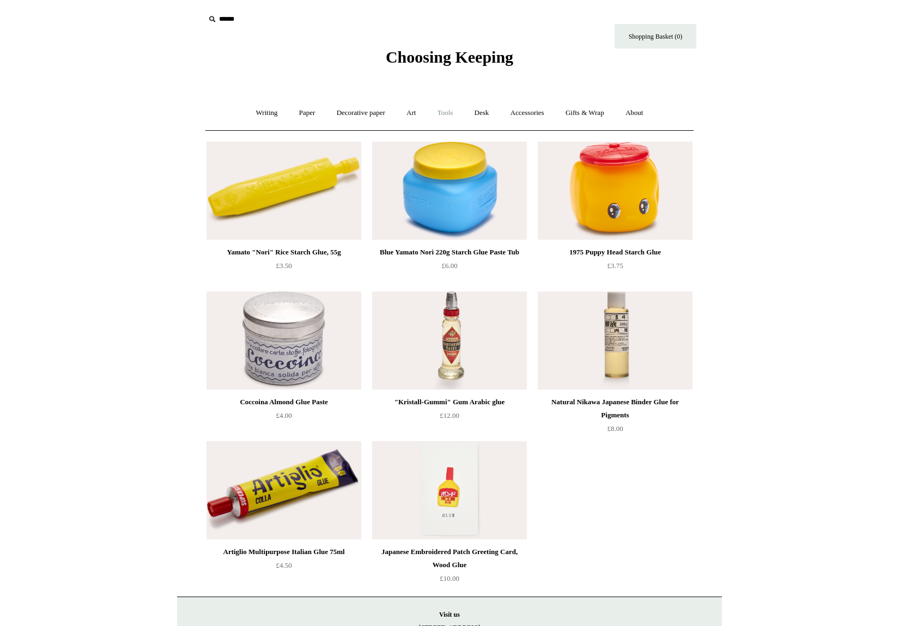
click at [446, 115] on link "Tools +" at bounding box center [444, 113] width 35 height 29
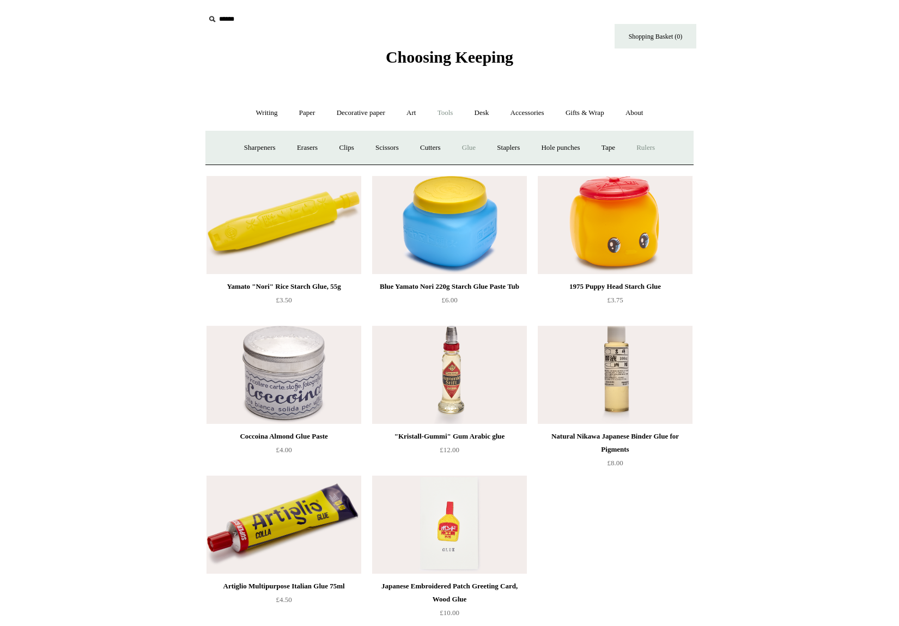
click at [646, 146] on link "Rulers" at bounding box center [645, 147] width 38 height 29
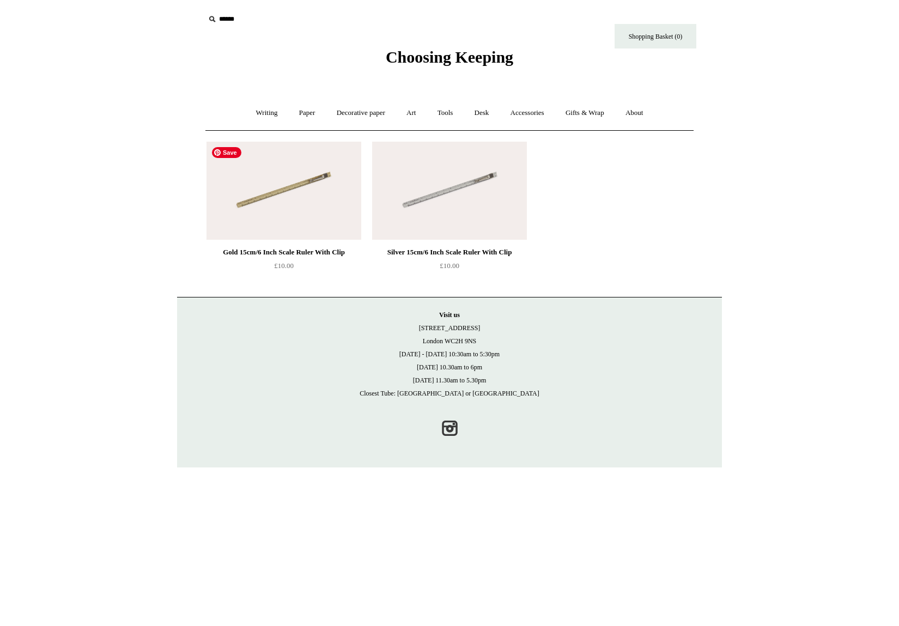
click at [326, 209] on img at bounding box center [283, 191] width 155 height 98
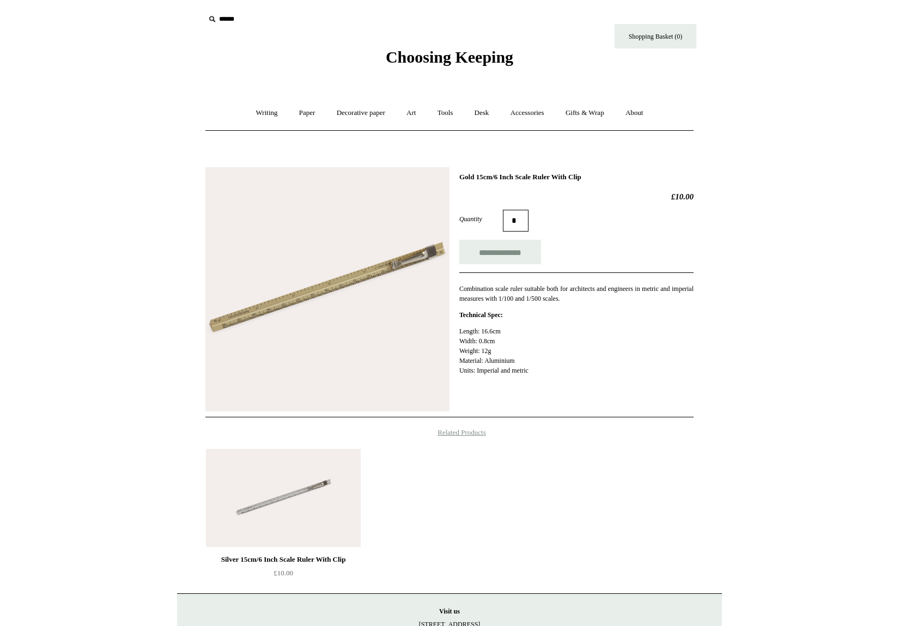
click at [225, 17] on input "text" at bounding box center [272, 19] width 134 height 20
type input "*****"
click at [323, 9] on input "*" at bounding box center [328, 18] width 11 height 19
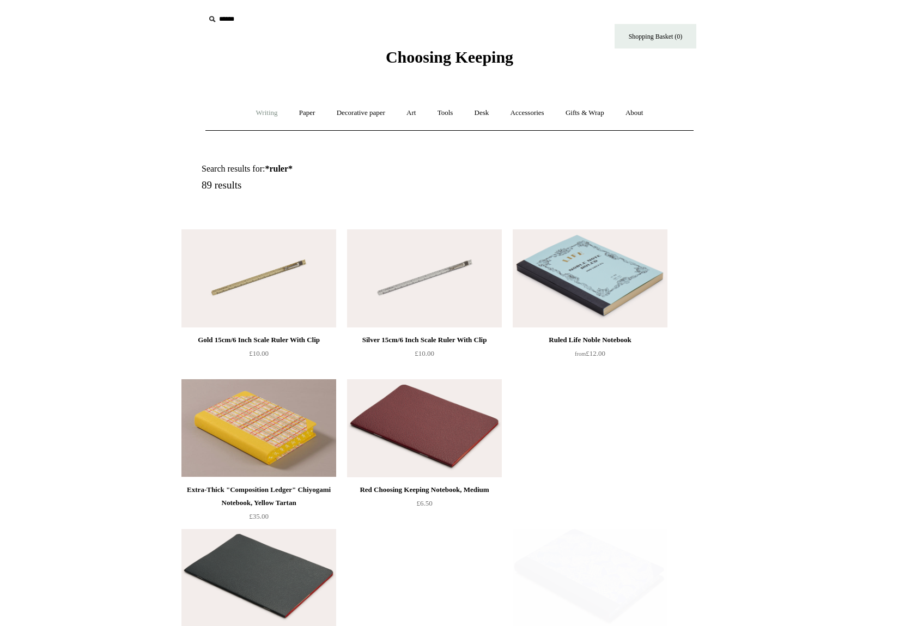
click at [254, 112] on link "Writing +" at bounding box center [266, 113] width 41 height 29
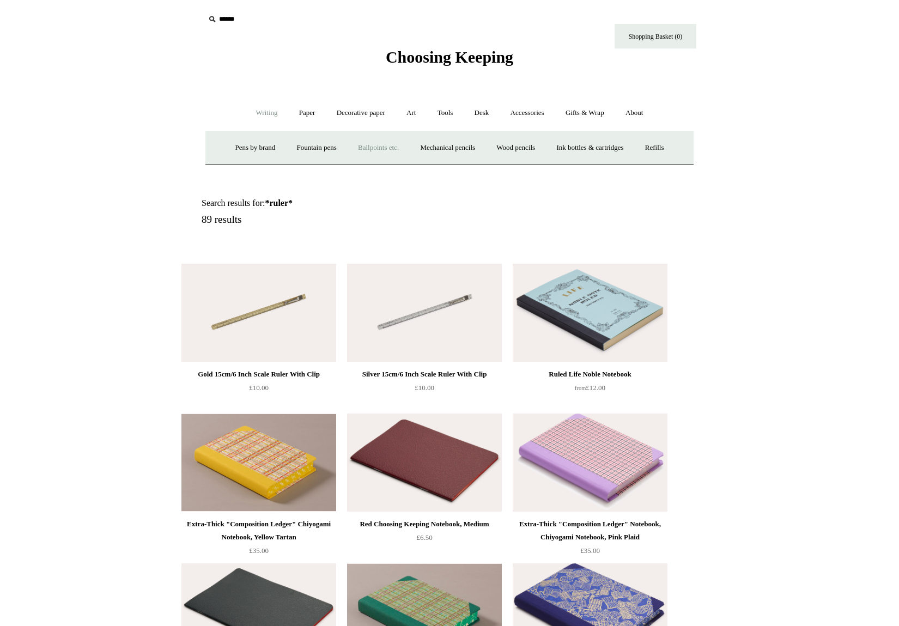
click at [373, 146] on link "Ballpoints etc. +" at bounding box center [378, 147] width 60 height 29
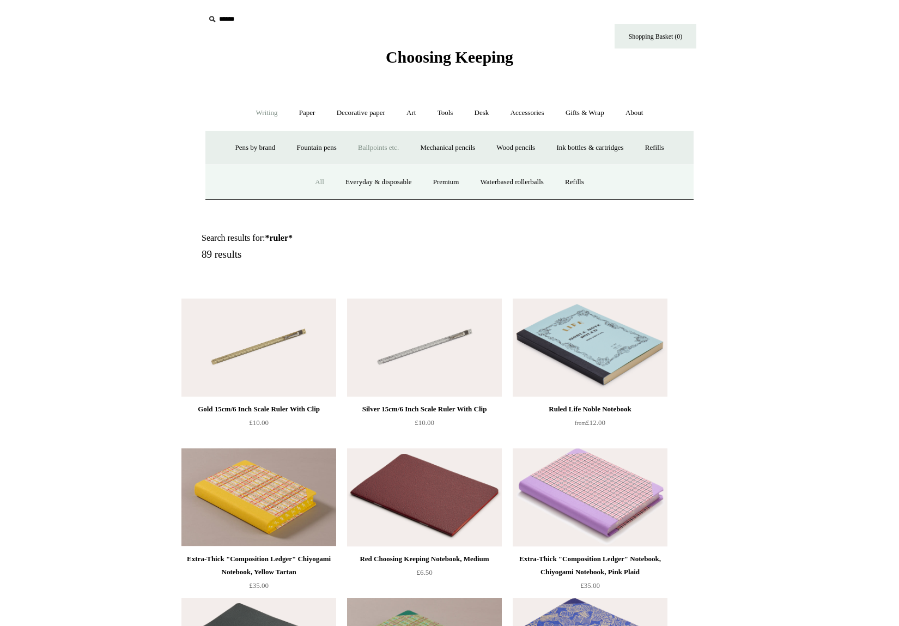
click at [305, 182] on link "All" at bounding box center [319, 182] width 29 height 29
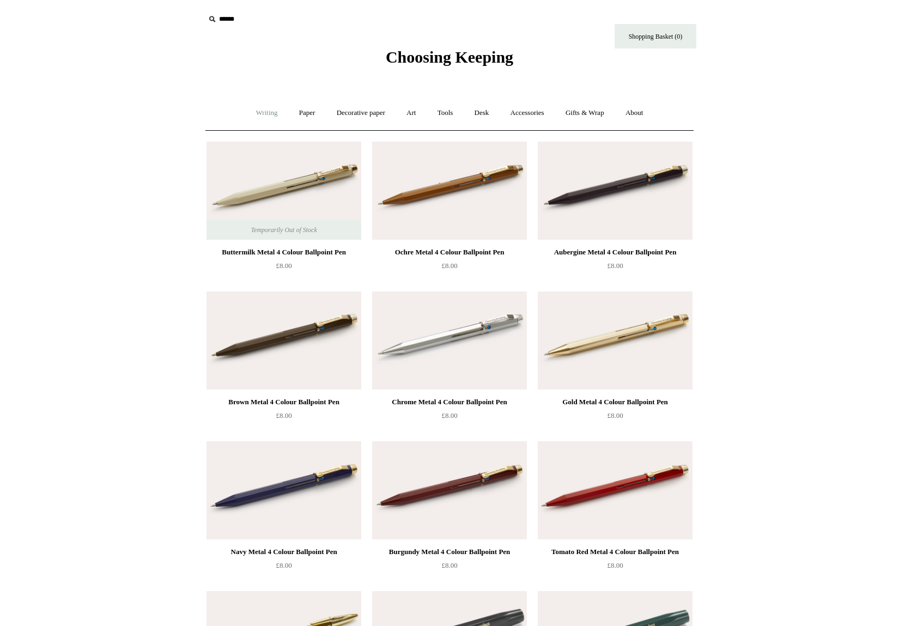
click at [246, 115] on link "Writing +" at bounding box center [266, 113] width 41 height 29
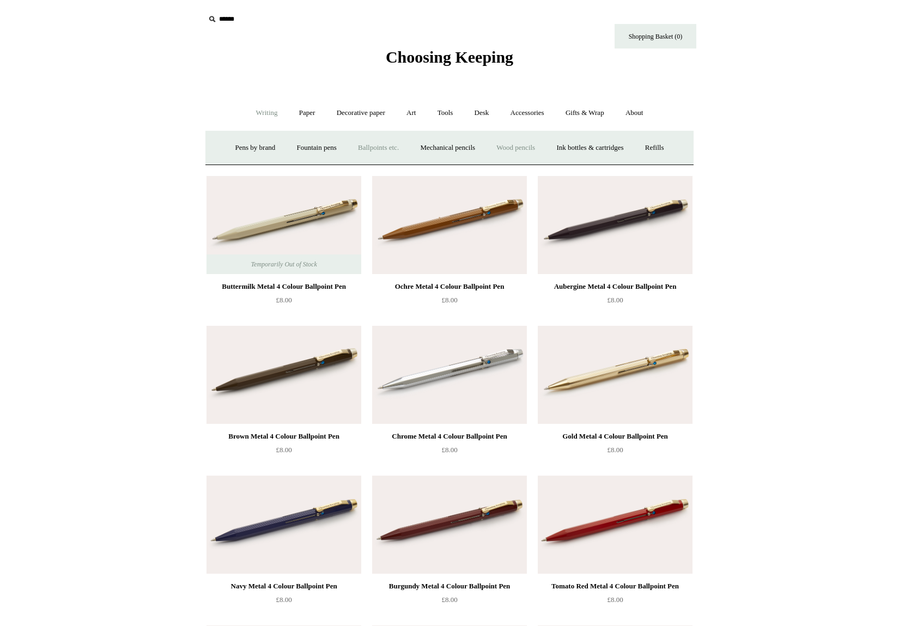
click at [518, 150] on link "Wood pencils +" at bounding box center [515, 147] width 58 height 29
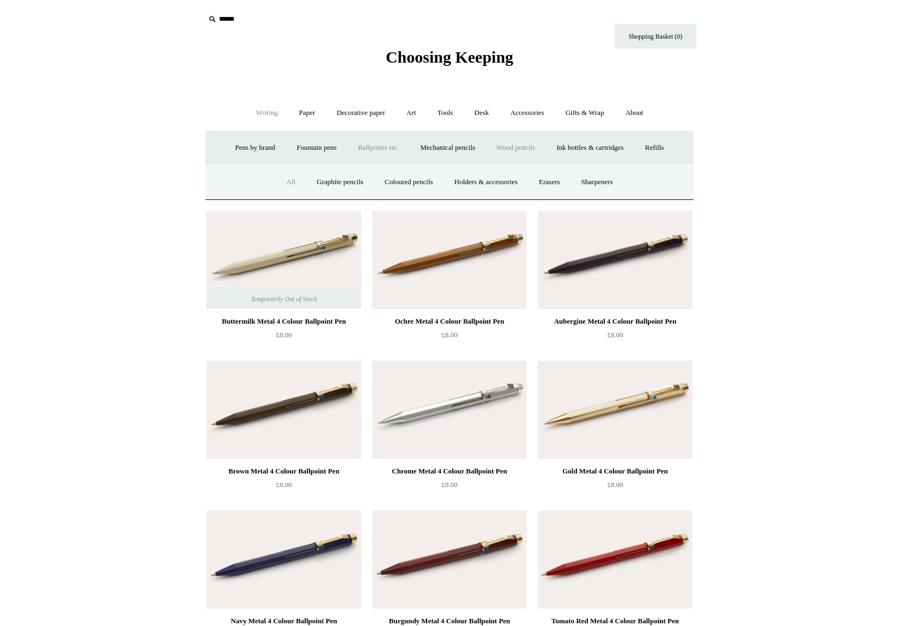
click at [276, 180] on link "All" at bounding box center [290, 182] width 29 height 29
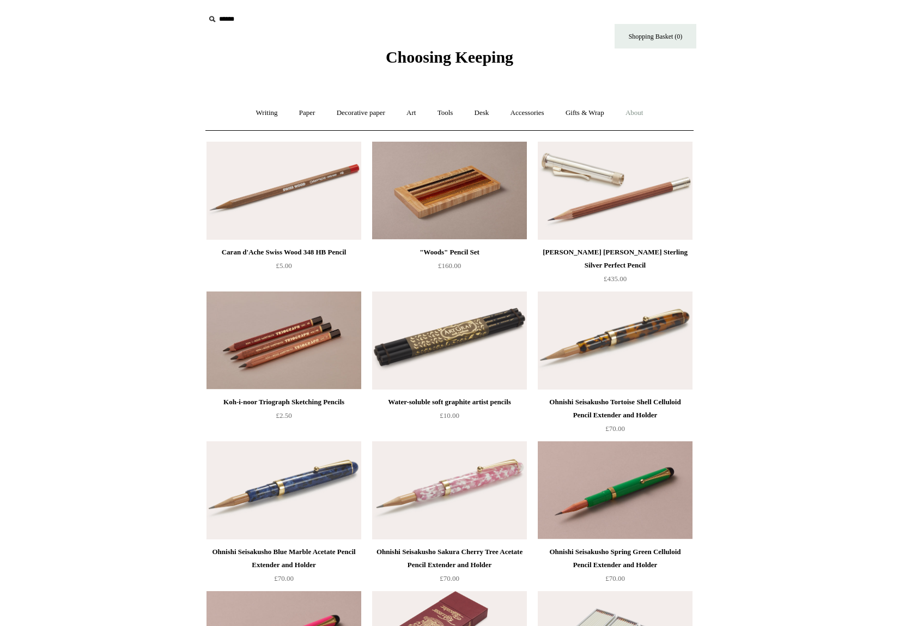
click at [639, 112] on link "About +" at bounding box center [634, 113] width 38 height 29
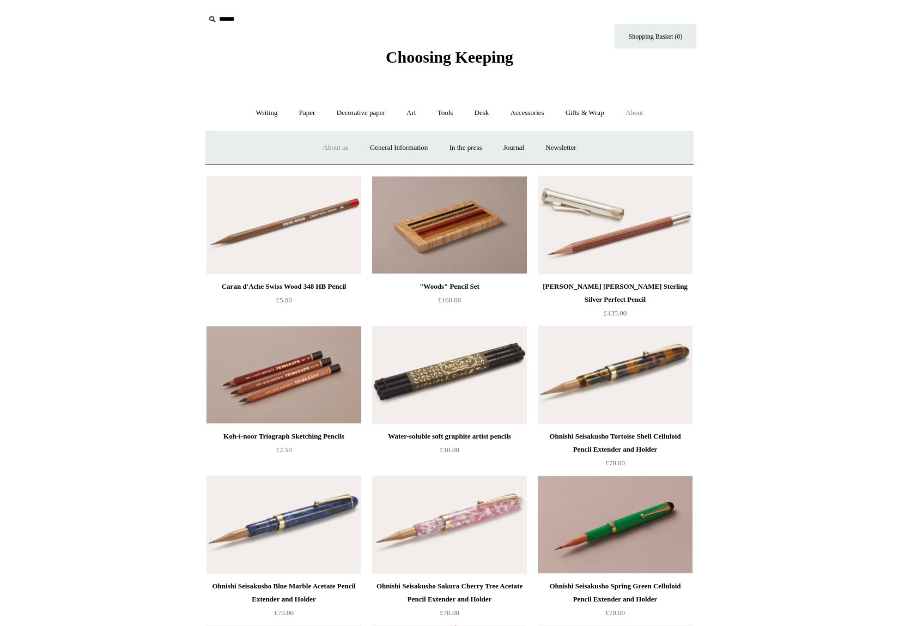
click at [333, 146] on link "About us" at bounding box center [335, 147] width 45 height 29
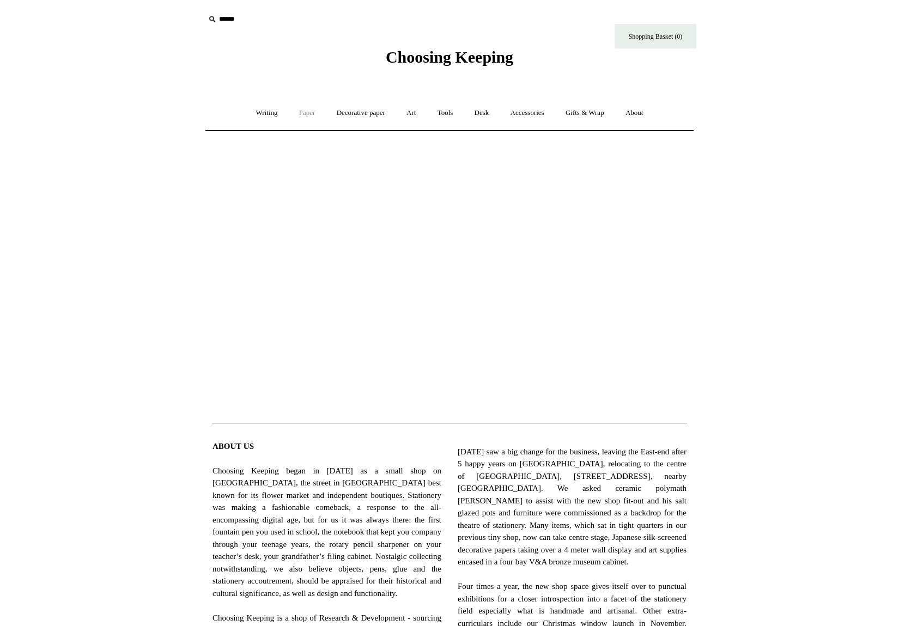
click at [298, 117] on link "Paper +" at bounding box center [307, 113] width 36 height 29
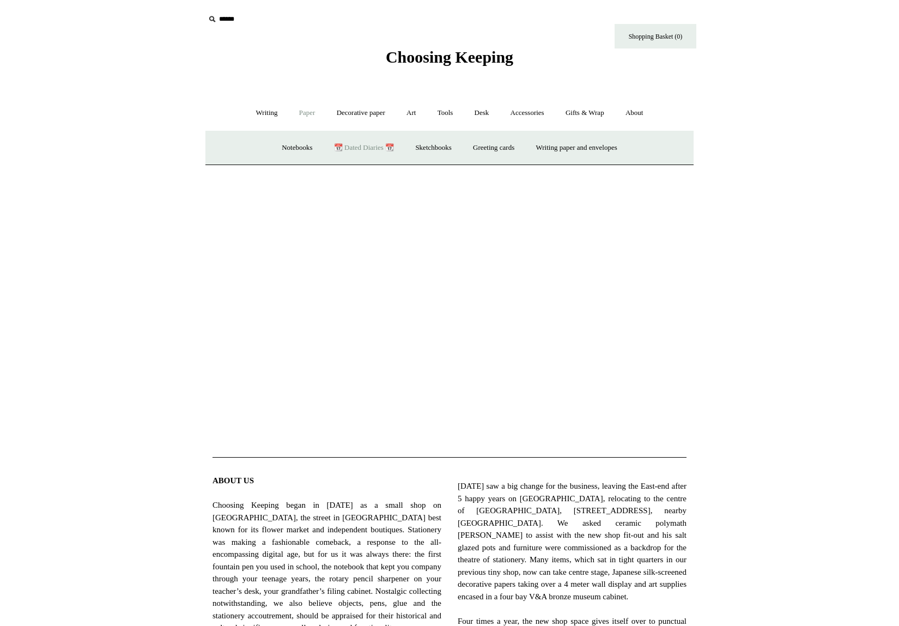
click at [355, 145] on link "📆 Dated Diaries 📆" at bounding box center [364, 147] width 80 height 29
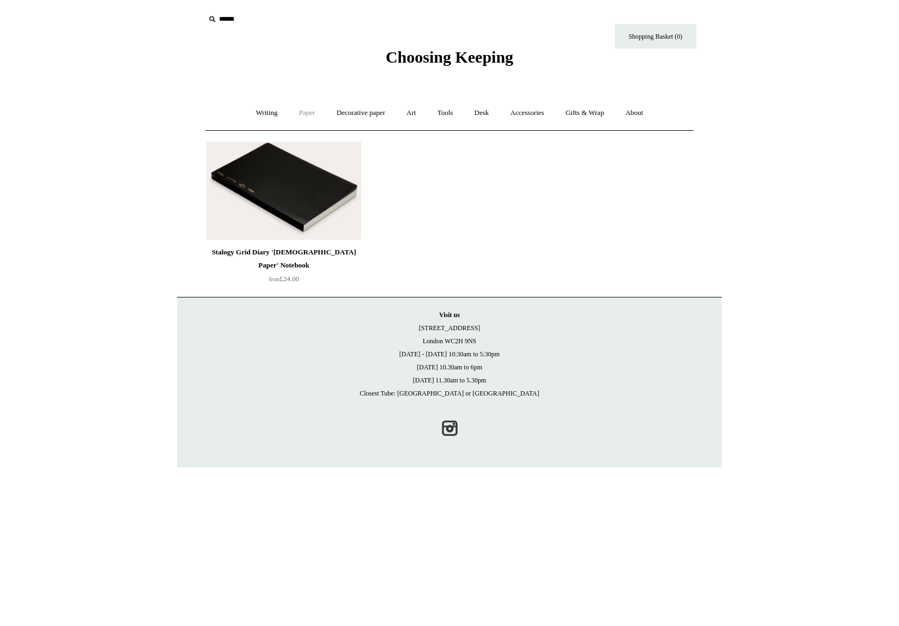
click at [310, 119] on link "Paper +" at bounding box center [307, 113] width 36 height 29
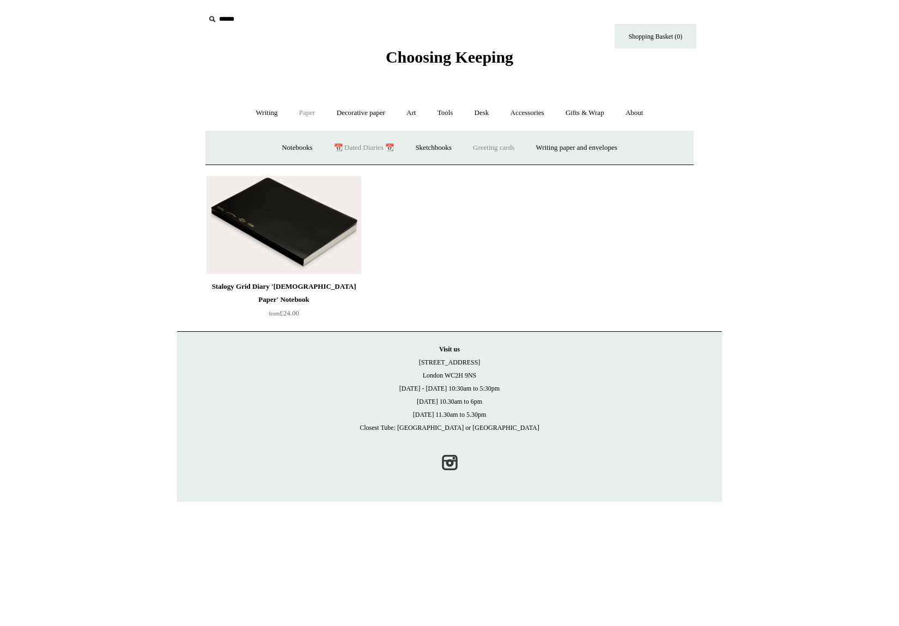
click at [492, 148] on link "Greeting cards +" at bounding box center [493, 147] width 61 height 29
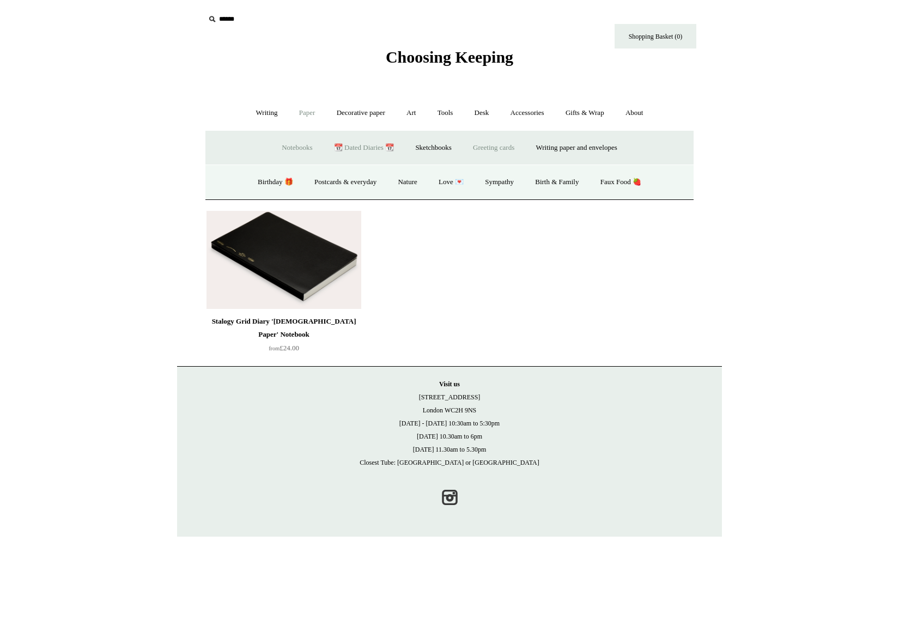
click at [284, 145] on link "Notebooks +" at bounding box center [297, 147] width 50 height 29
click at [282, 182] on link "All" at bounding box center [289, 182] width 29 height 29
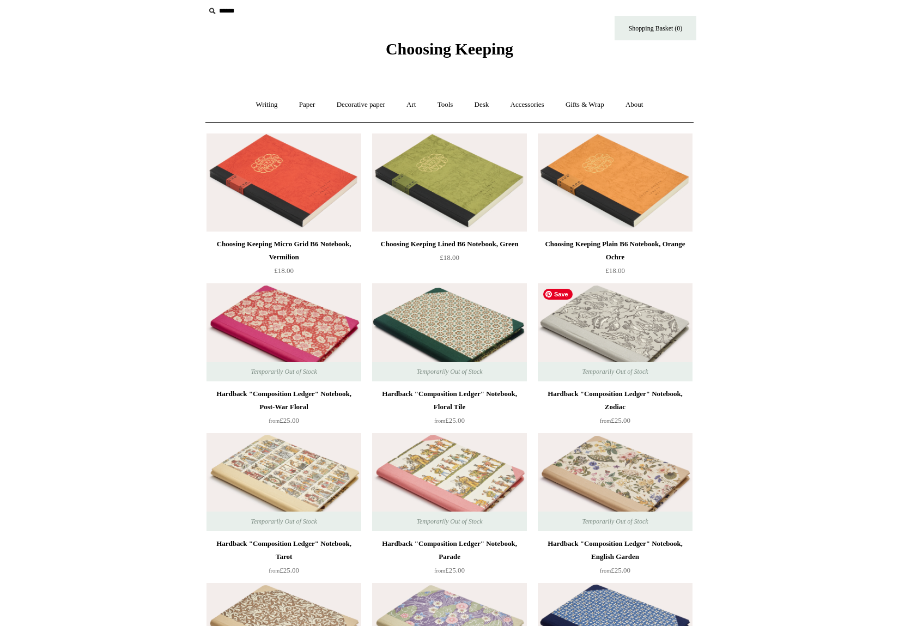
scroll to position [11, 0]
